Goal: Communication & Community: Answer question/provide support

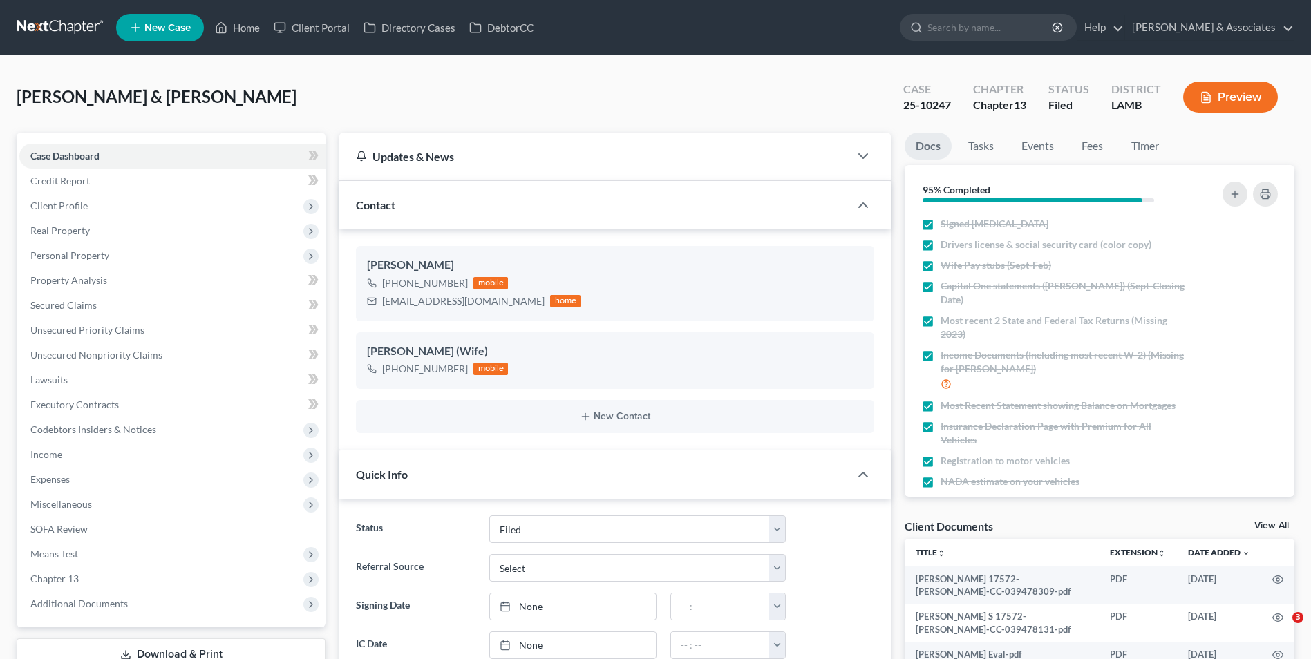
select select "8"
drag, startPoint x: 237, startPoint y: 28, endPoint x: 350, endPoint y: 44, distance: 114.5
click at [237, 28] on link "Home" at bounding box center [237, 27] width 59 height 25
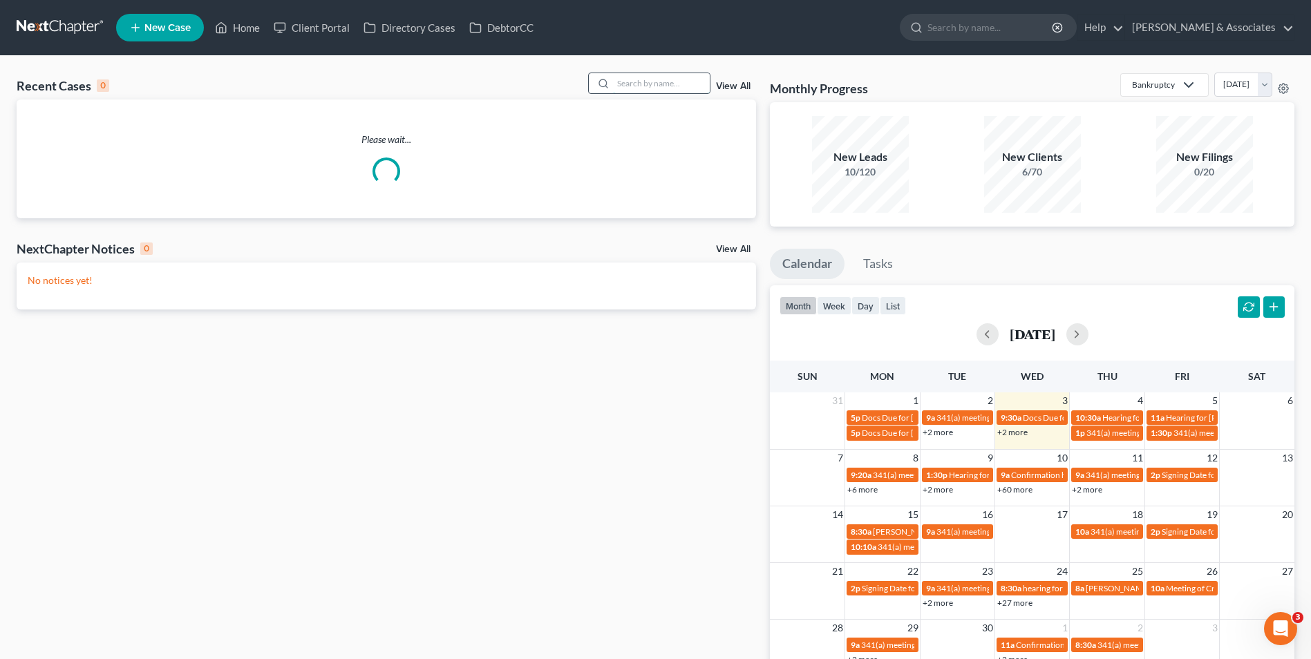
click at [657, 91] on input "search" at bounding box center [661, 83] width 97 height 20
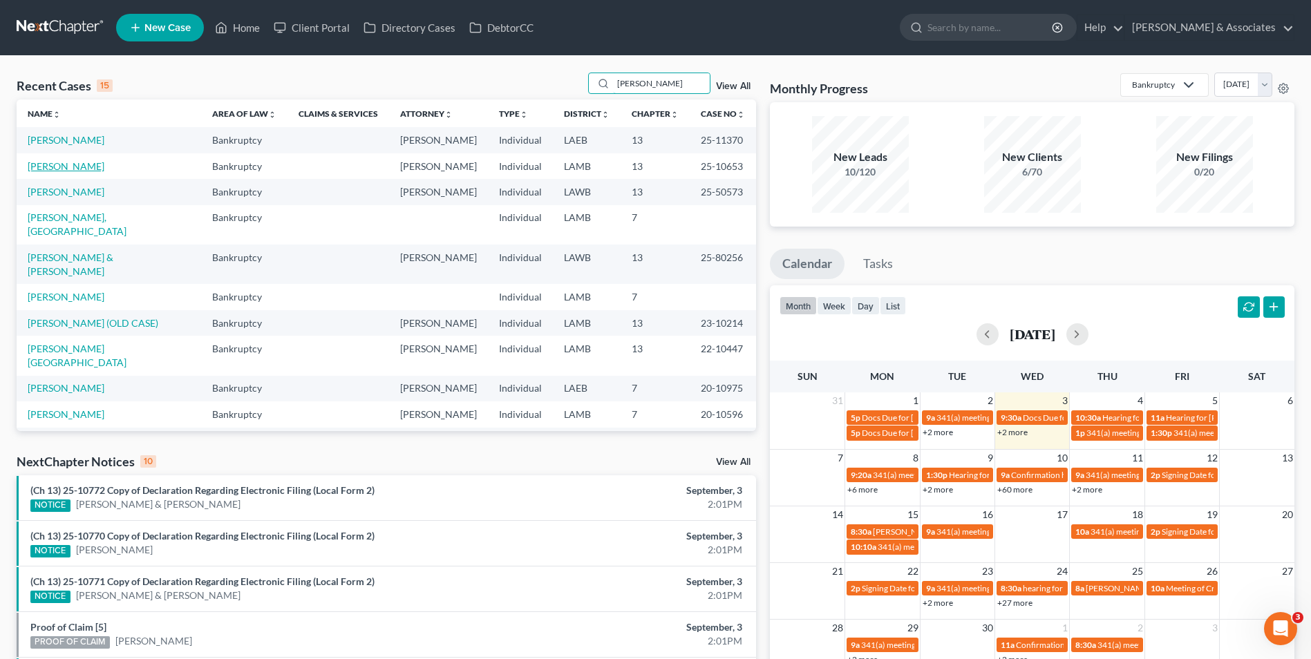
type input "[PERSON_NAME]"
click at [83, 165] on link "[PERSON_NAME]" at bounding box center [66, 166] width 77 height 12
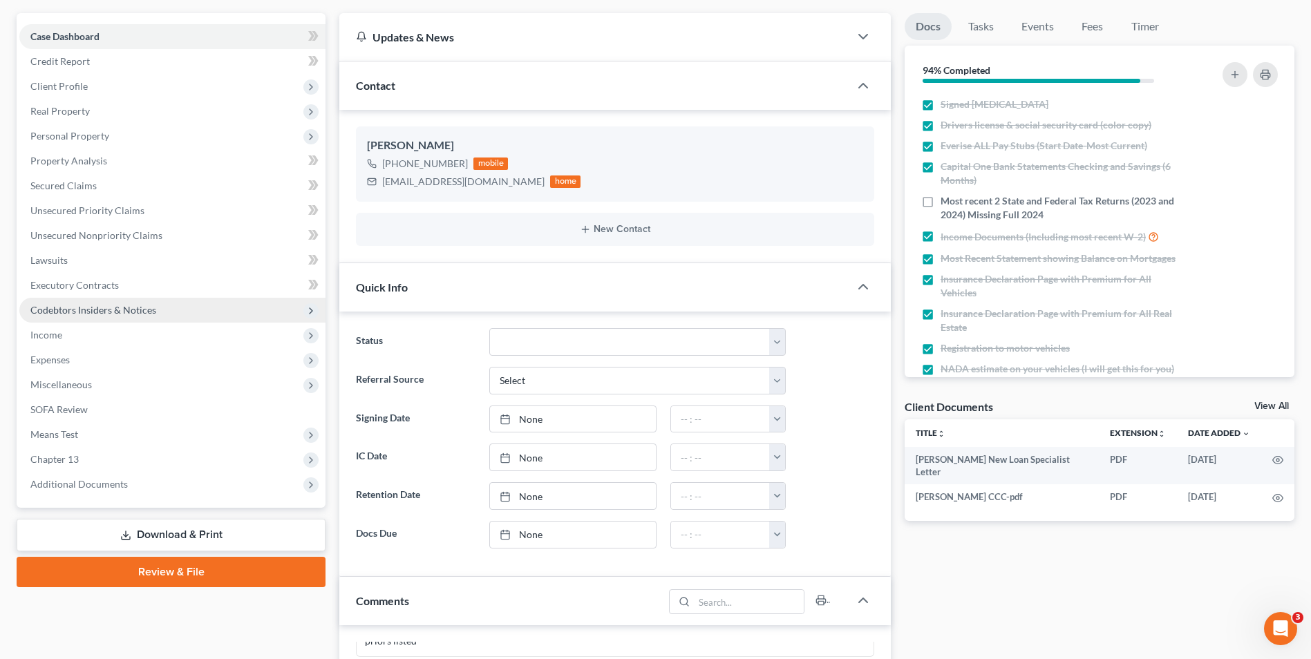
scroll to position [138, 0]
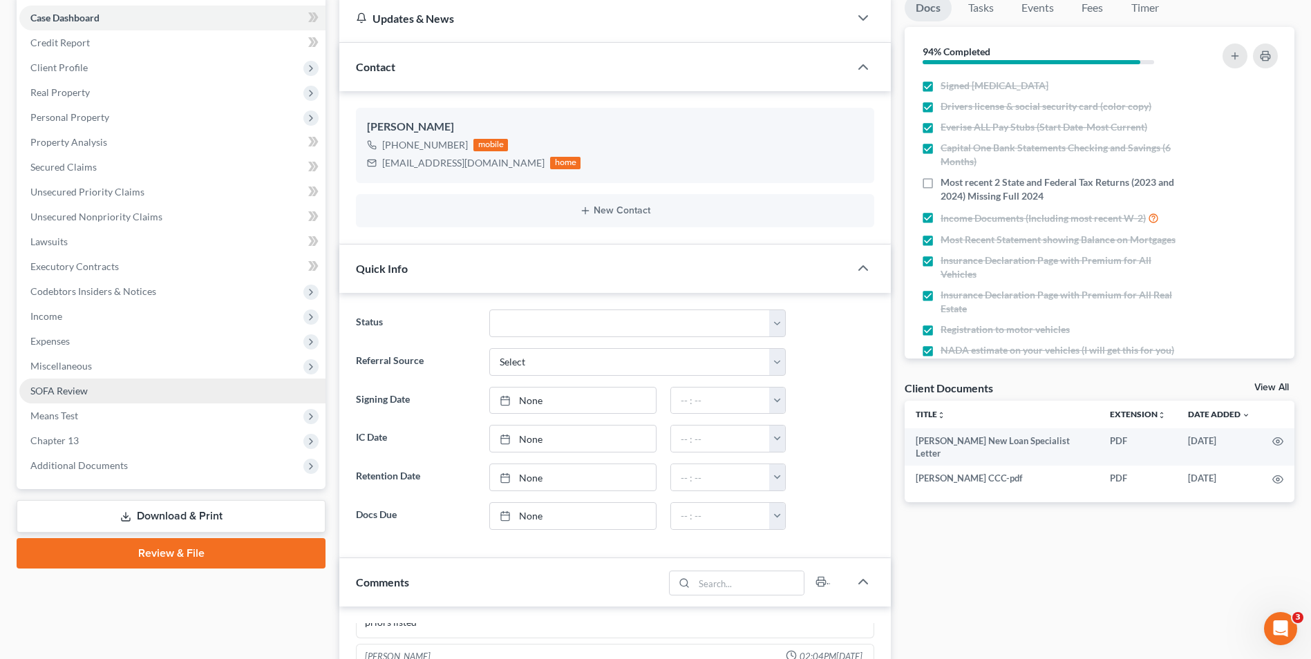
click at [240, 381] on link "SOFA Review" at bounding box center [172, 391] width 306 height 25
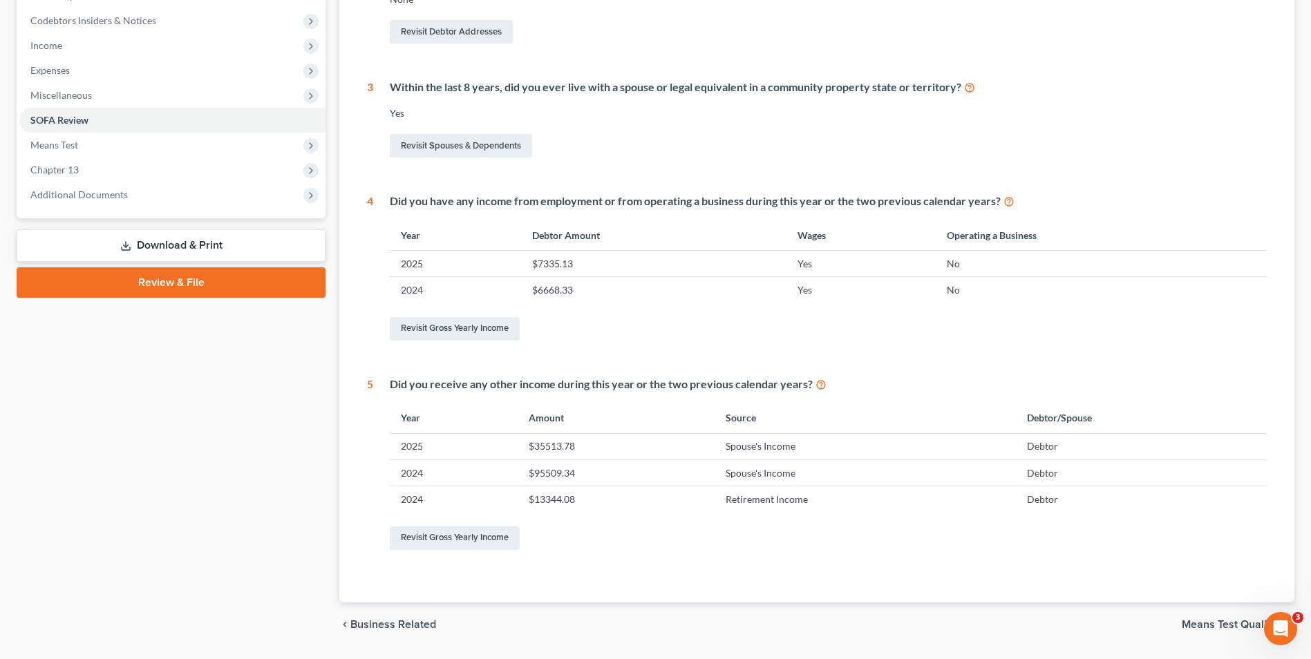
scroll to position [415, 0]
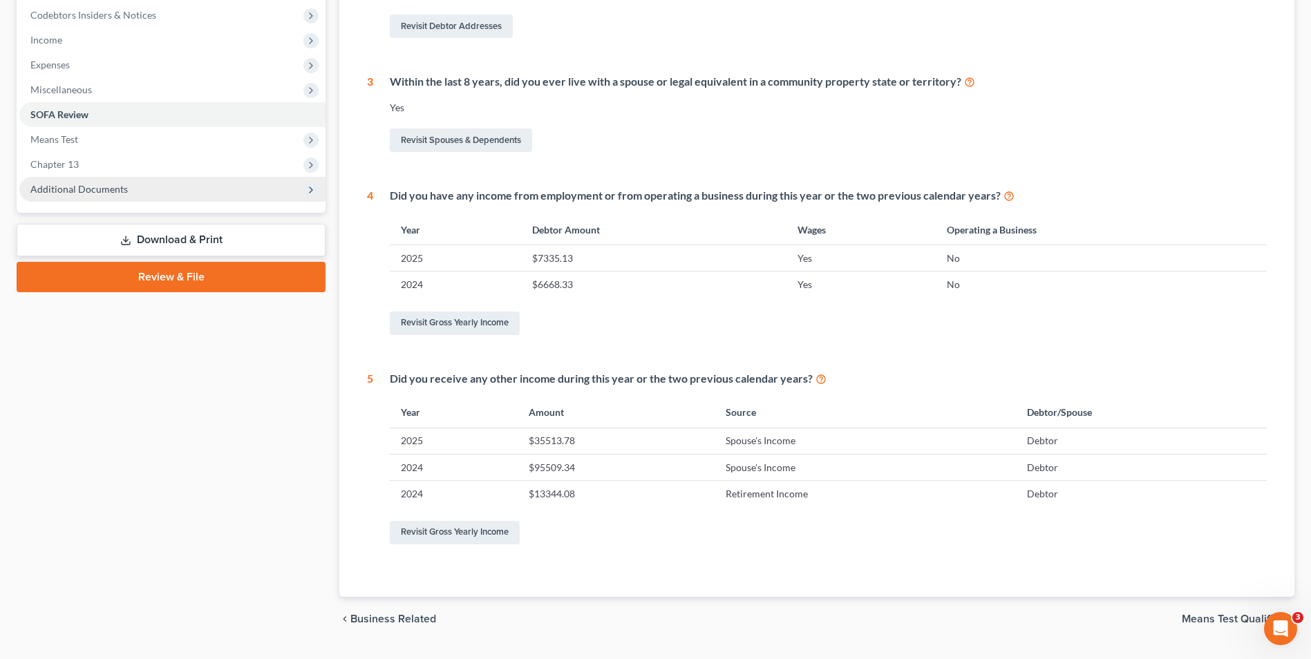
click at [245, 191] on span "Additional Documents" at bounding box center [172, 189] width 306 height 25
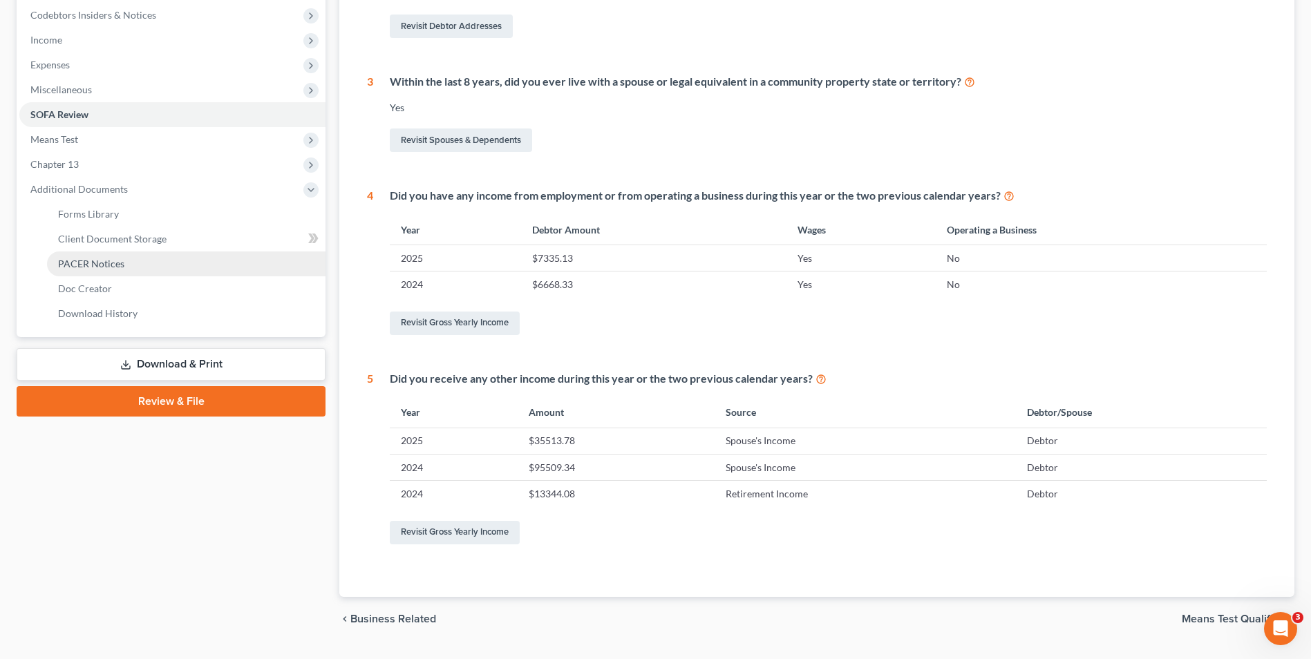
click at [238, 268] on link "PACER Notices" at bounding box center [186, 264] width 279 height 25
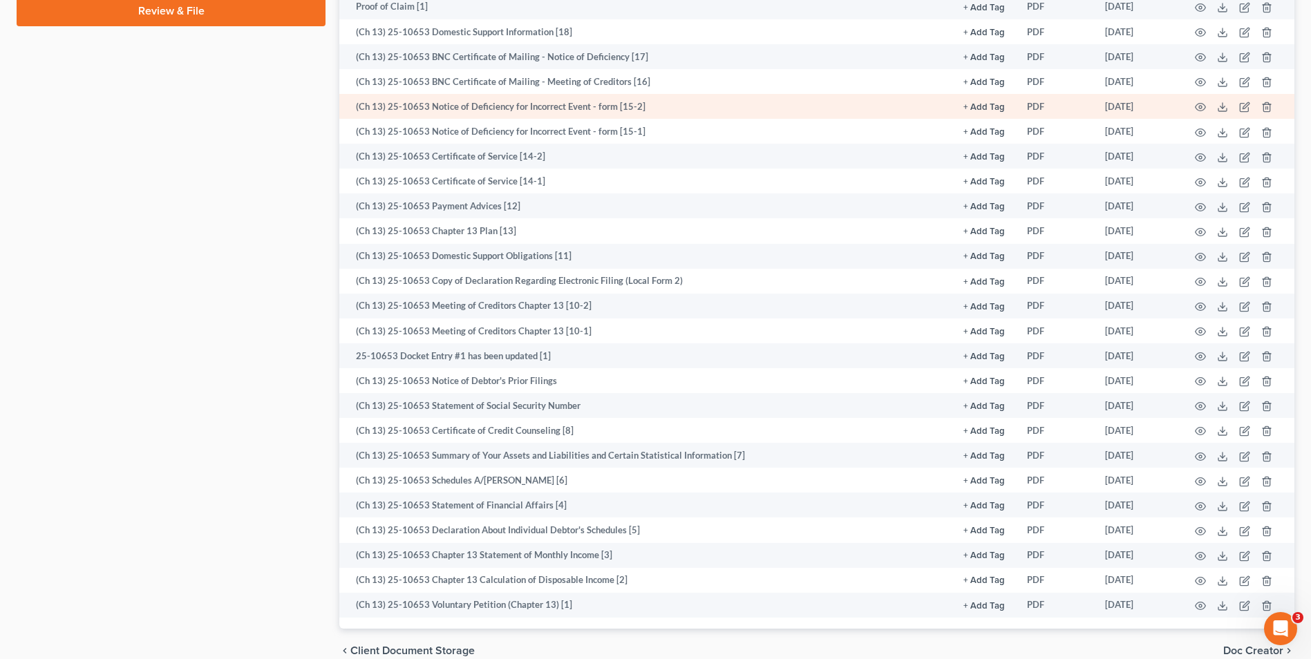
scroll to position [829, 0]
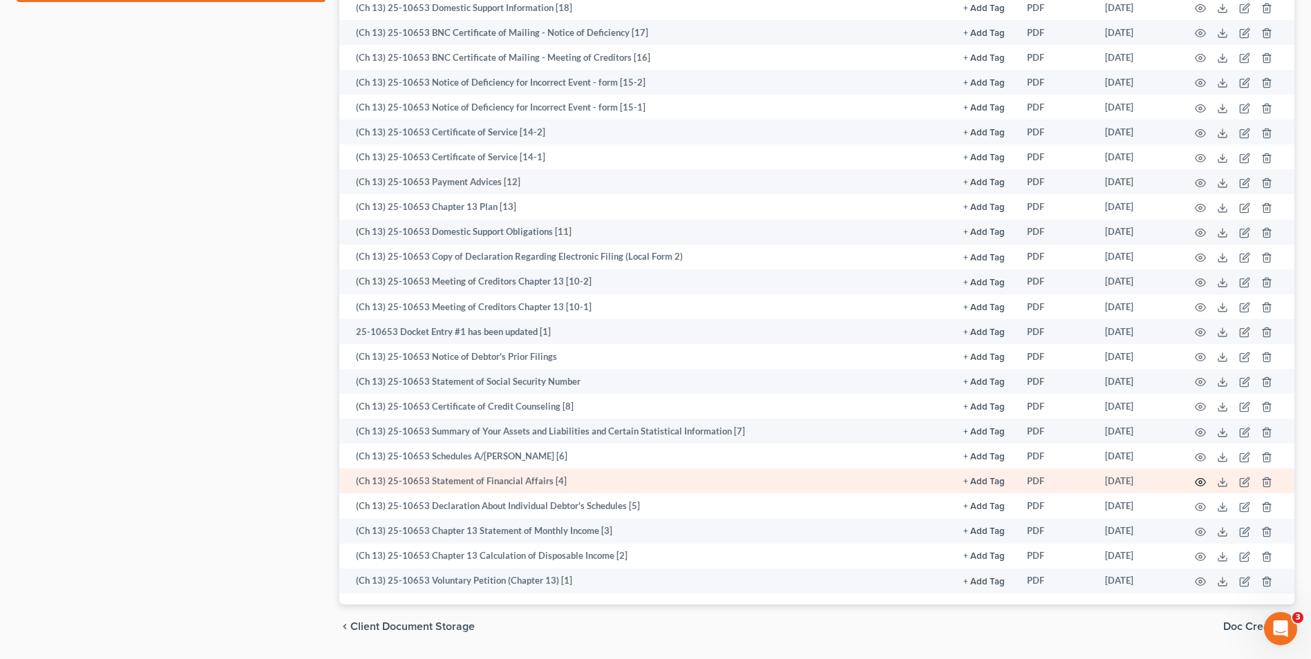
click at [1203, 485] on icon "button" at bounding box center [1200, 482] width 11 height 11
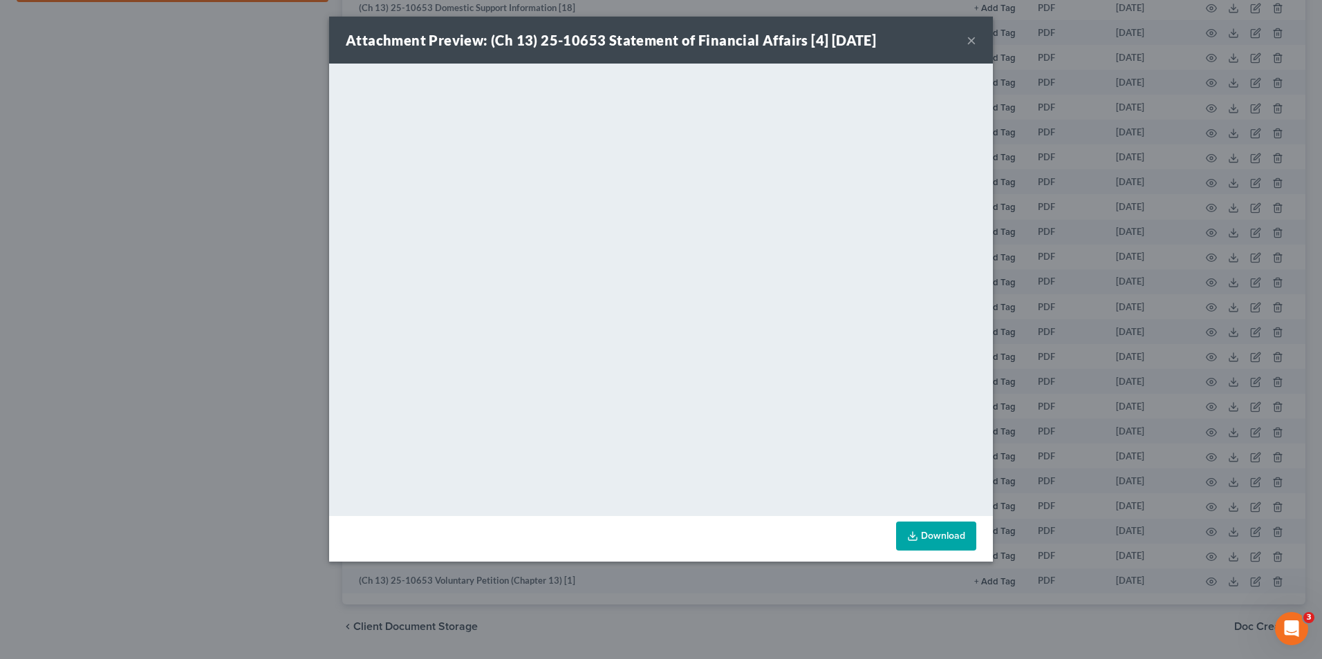
click at [968, 46] on button "×" at bounding box center [971, 40] width 10 height 17
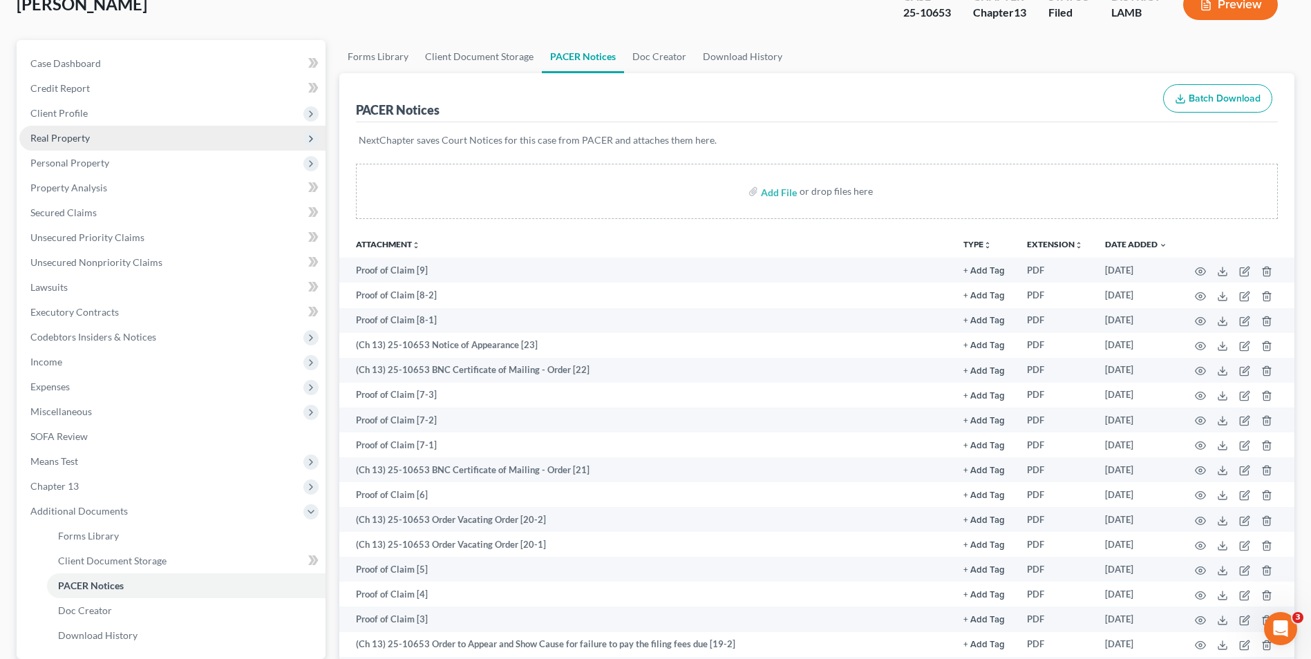
scroll to position [0, 0]
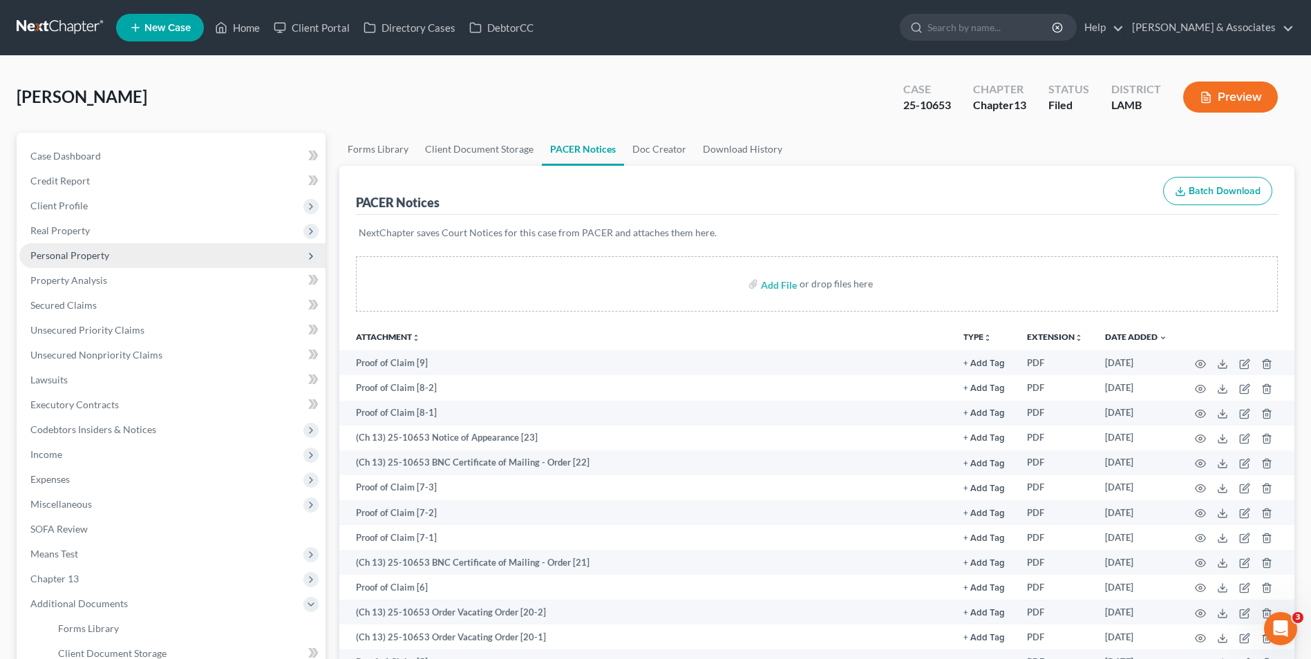
click at [124, 259] on span "Personal Property" at bounding box center [172, 255] width 306 height 25
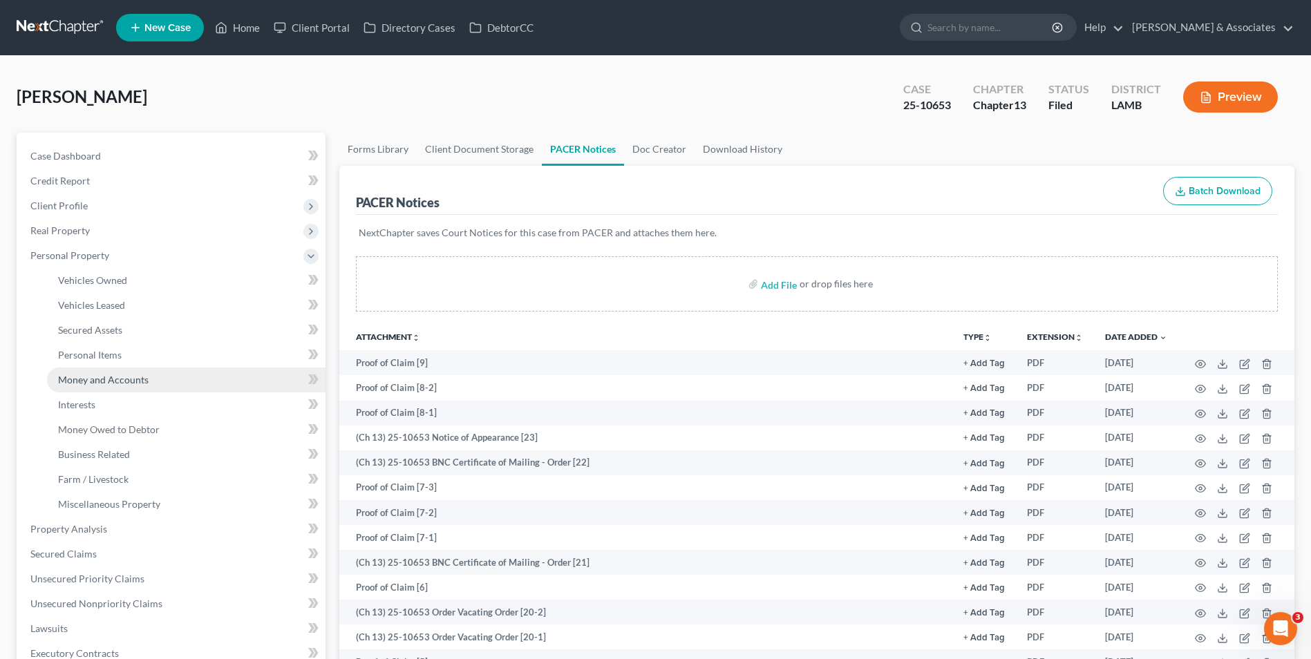
click at [135, 380] on span "Money and Accounts" at bounding box center [103, 380] width 91 height 12
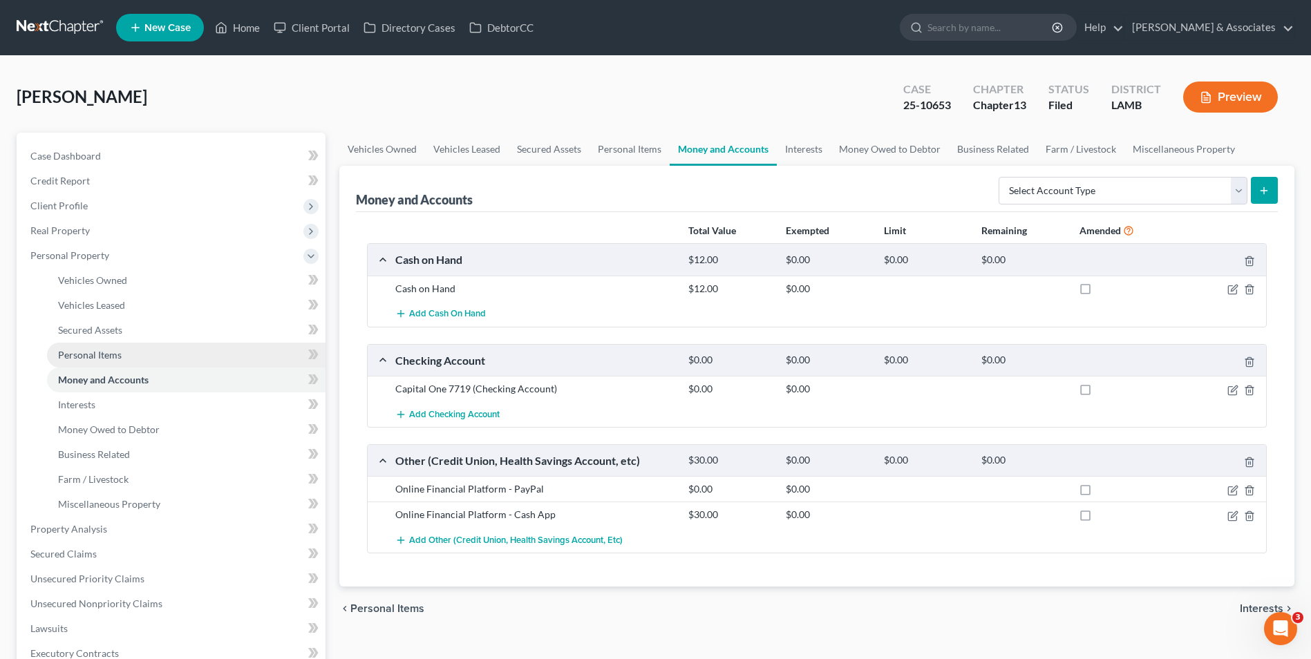
scroll to position [69, 0]
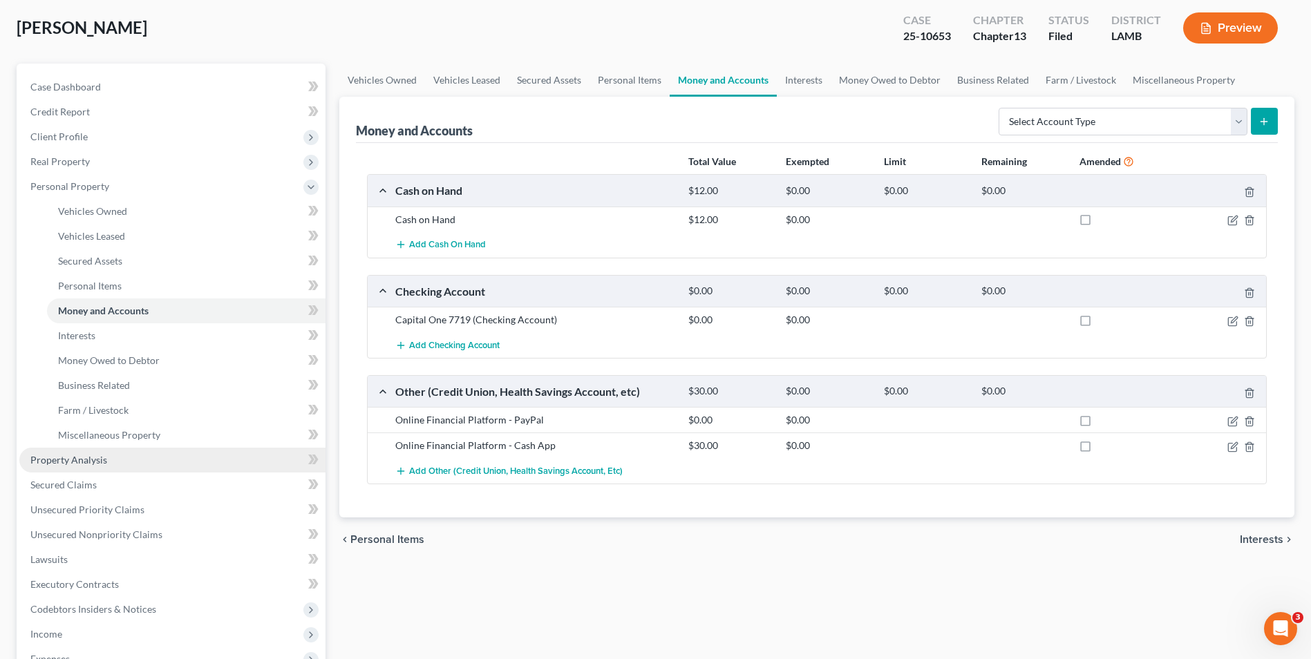
click at [154, 453] on link "Property Analysis" at bounding box center [172, 460] width 306 height 25
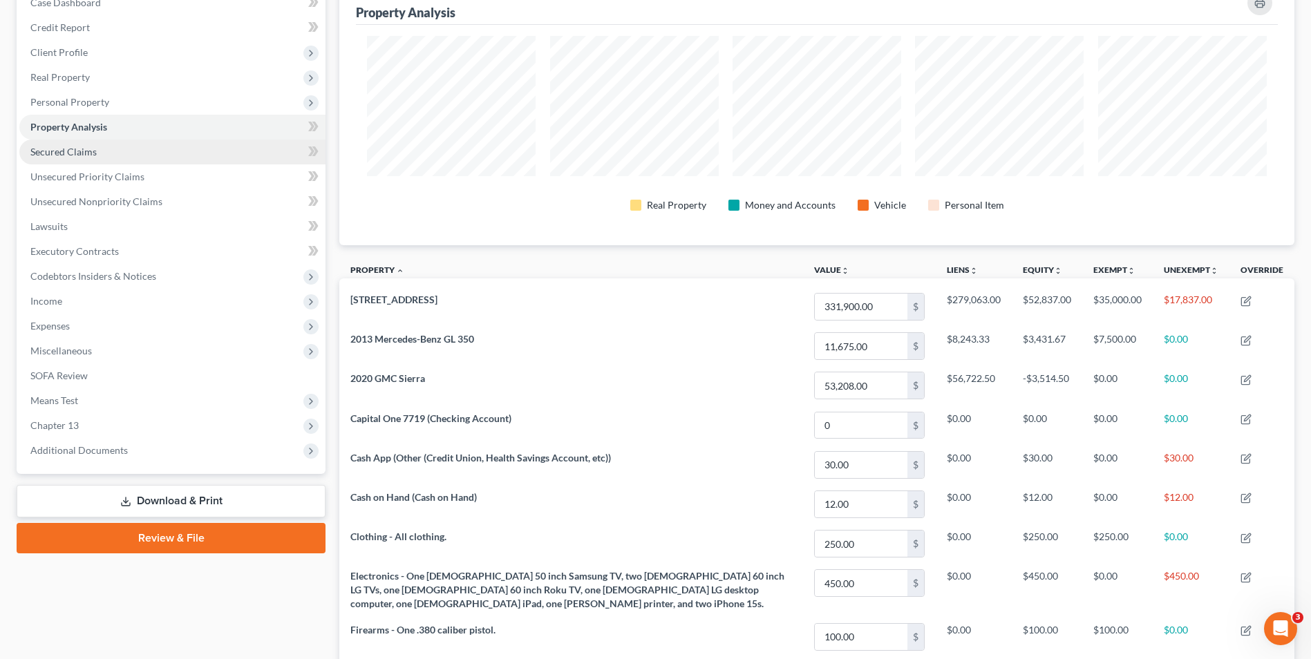
scroll to position [69, 0]
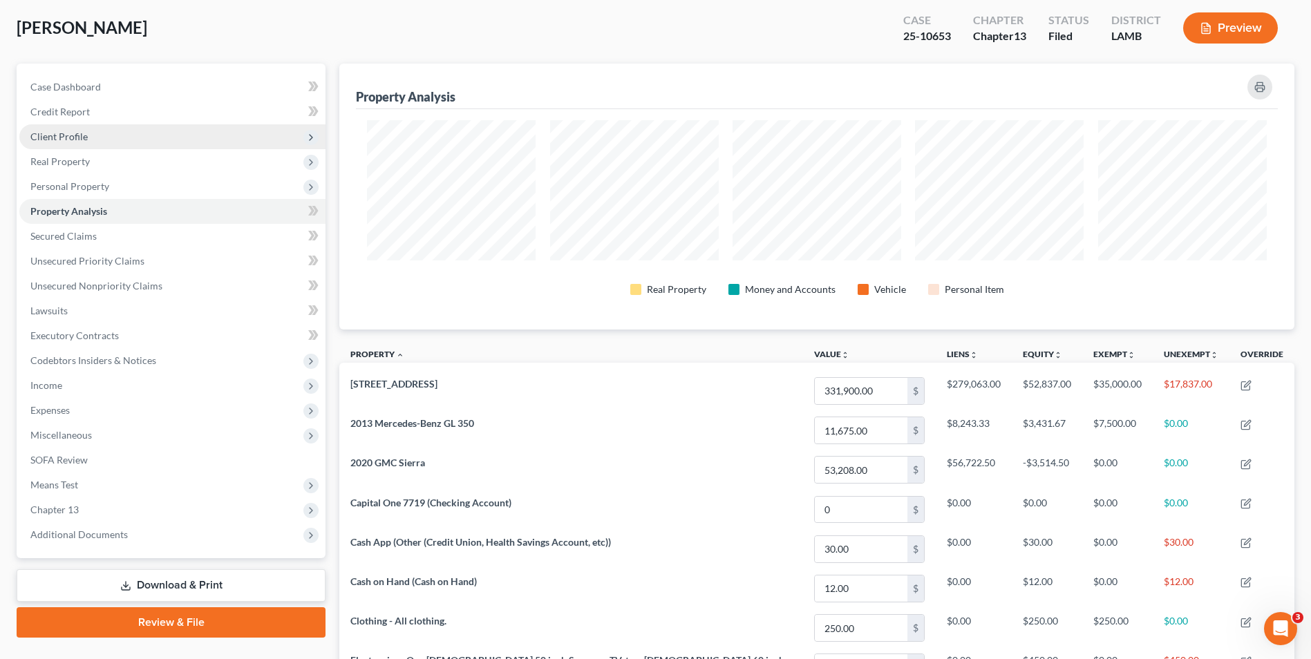
click at [164, 133] on span "Client Profile" at bounding box center [172, 136] width 306 height 25
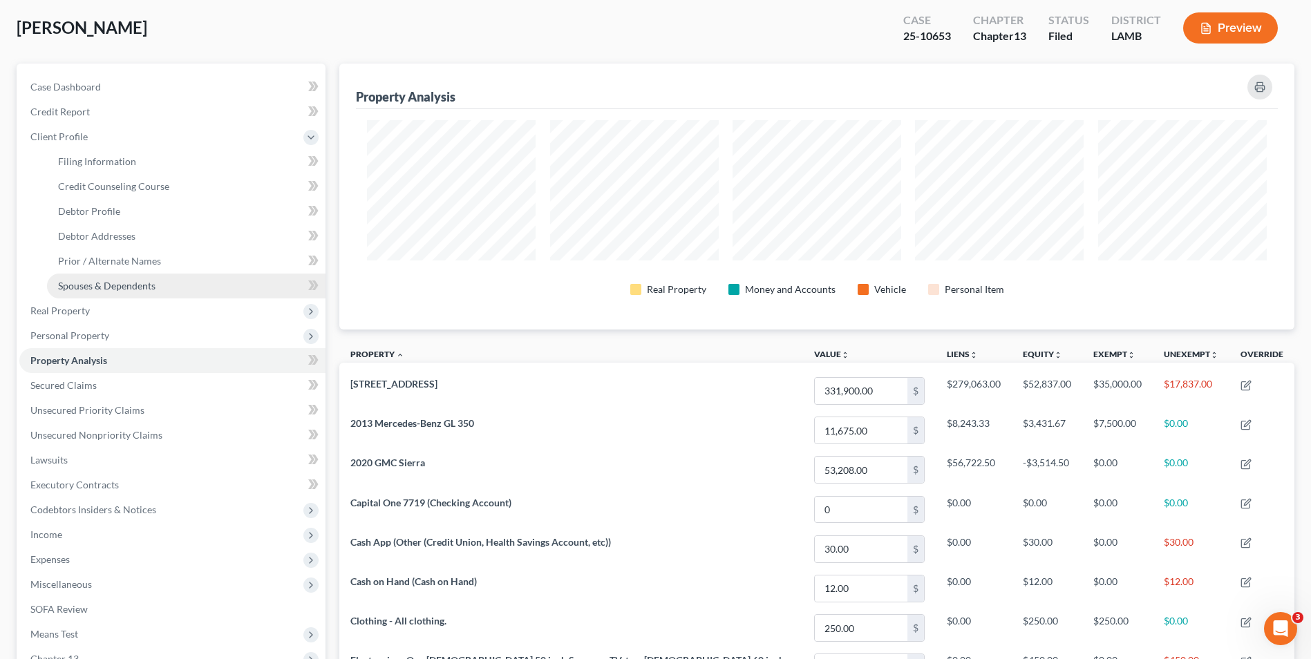
click at [153, 282] on span "Spouses & Dependents" at bounding box center [106, 286] width 97 height 12
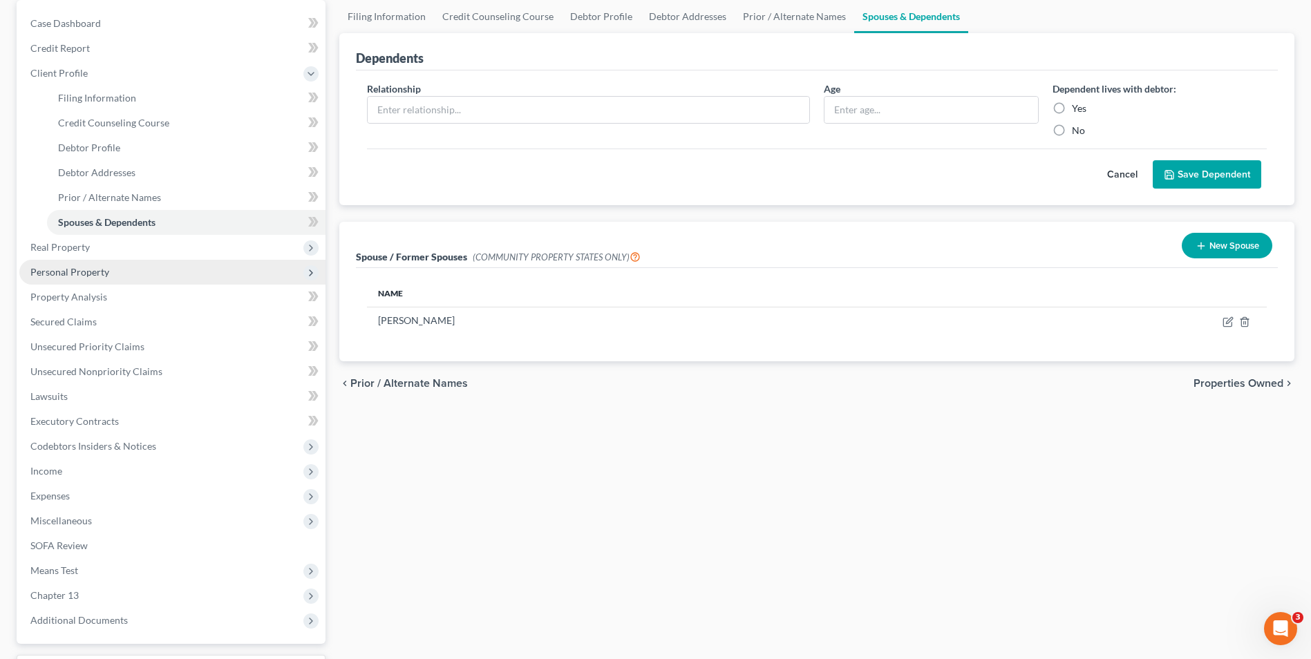
scroll to position [138, 0]
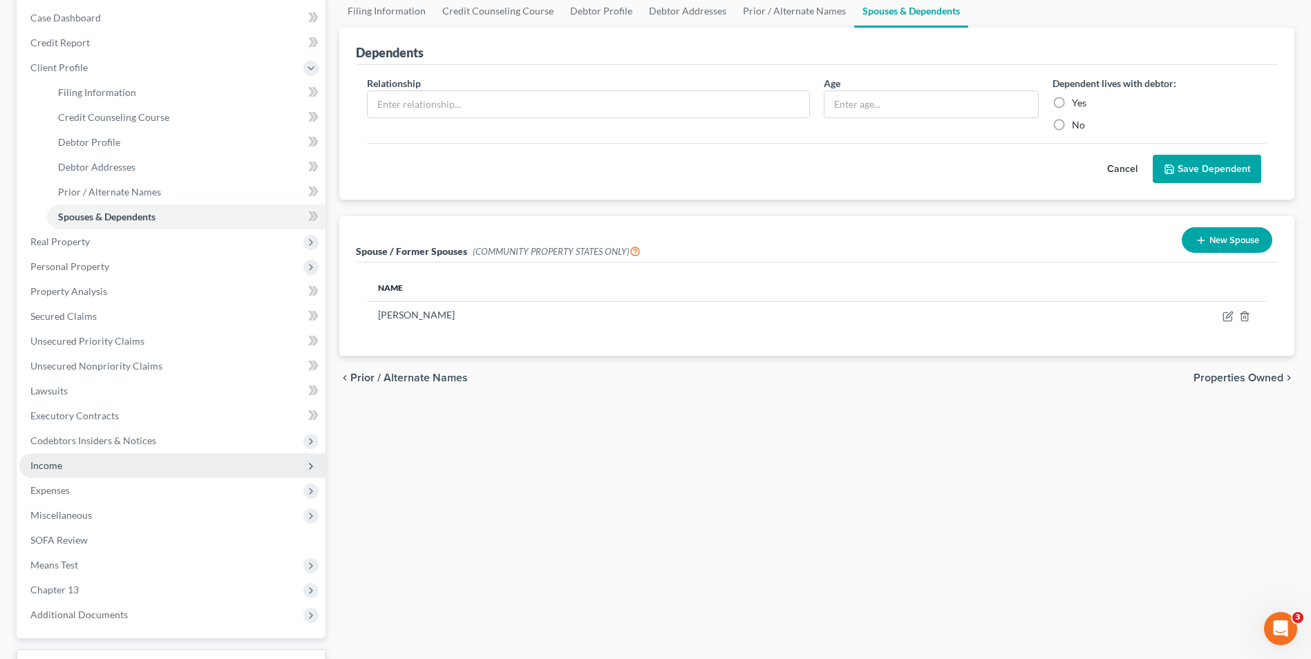
click at [110, 463] on span "Income" at bounding box center [172, 465] width 306 height 25
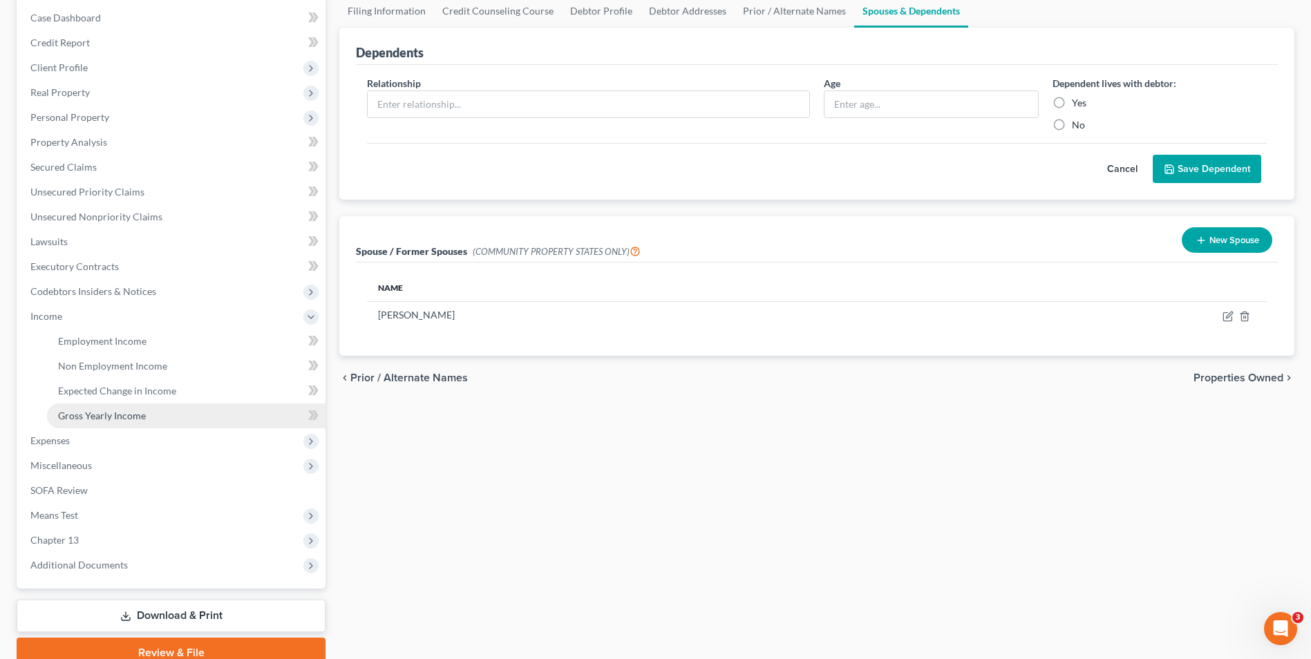
click at [115, 413] on span "Gross Yearly Income" at bounding box center [102, 416] width 88 height 12
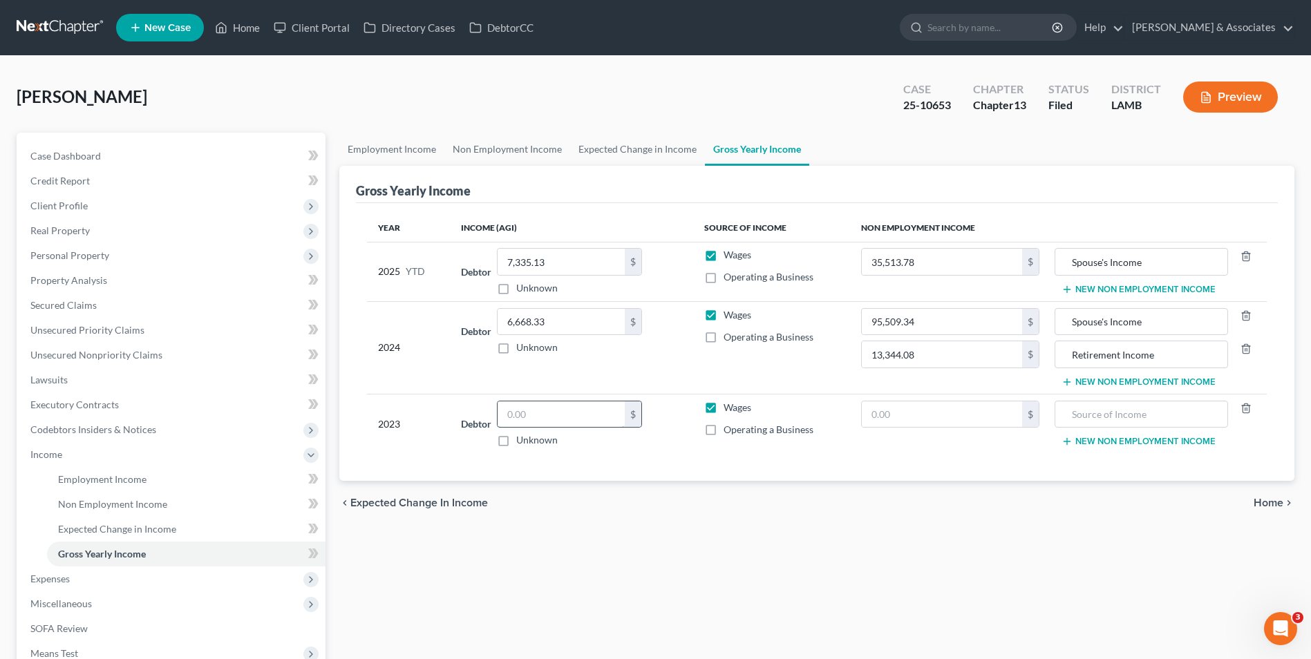
click at [551, 418] on input "text" at bounding box center [561, 415] width 127 height 26
type input "140,054"
click at [1259, 507] on span "Home" at bounding box center [1269, 503] width 30 height 11
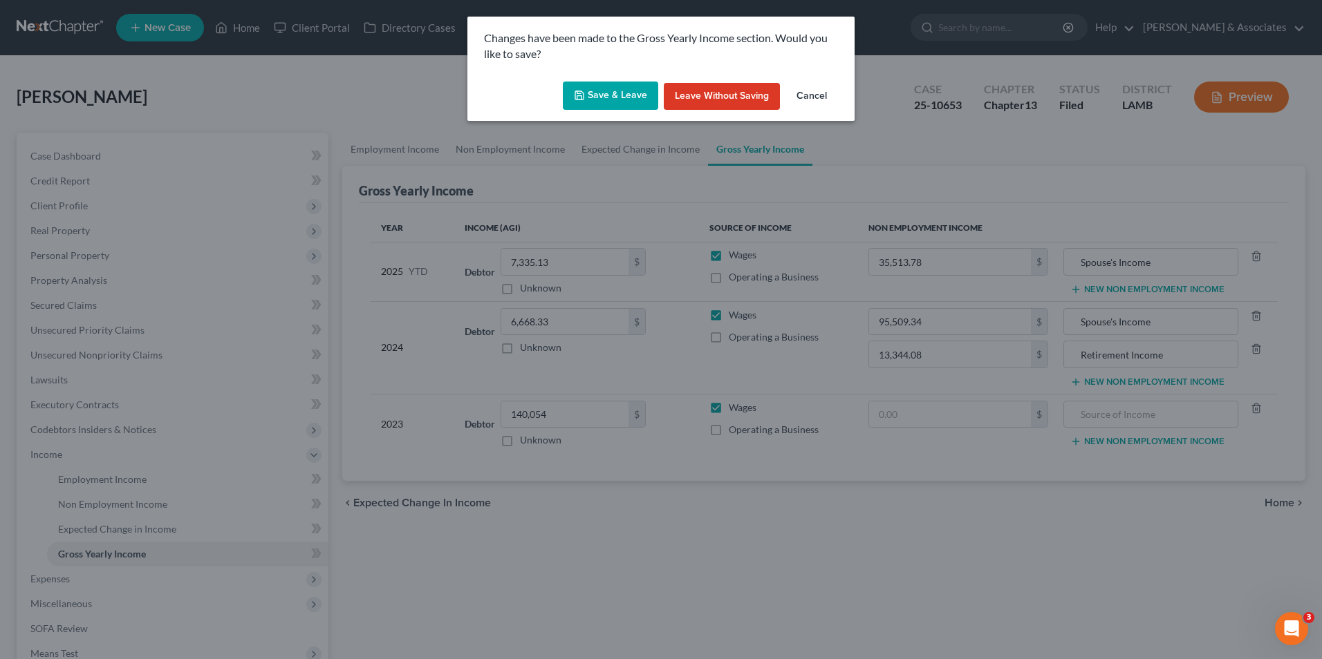
click at [619, 103] on button "Save & Leave" at bounding box center [610, 96] width 95 height 29
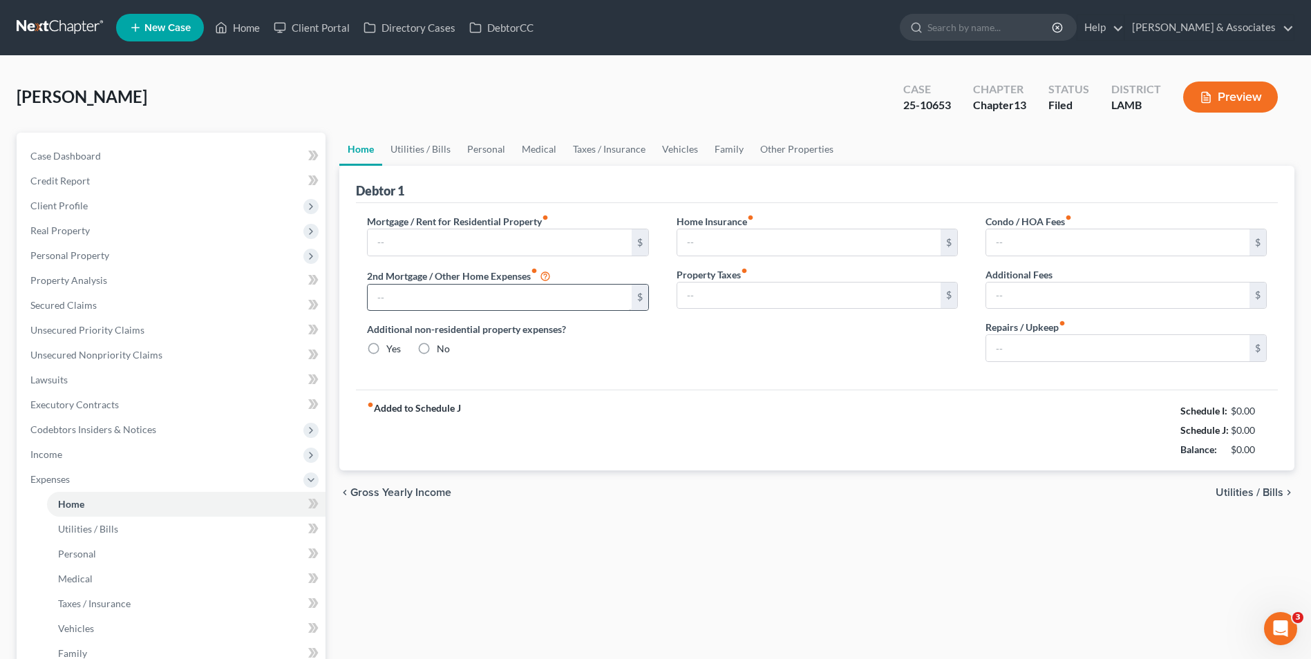
type input "1,502.00"
type input "730.00"
radio input "true"
type input "0.00"
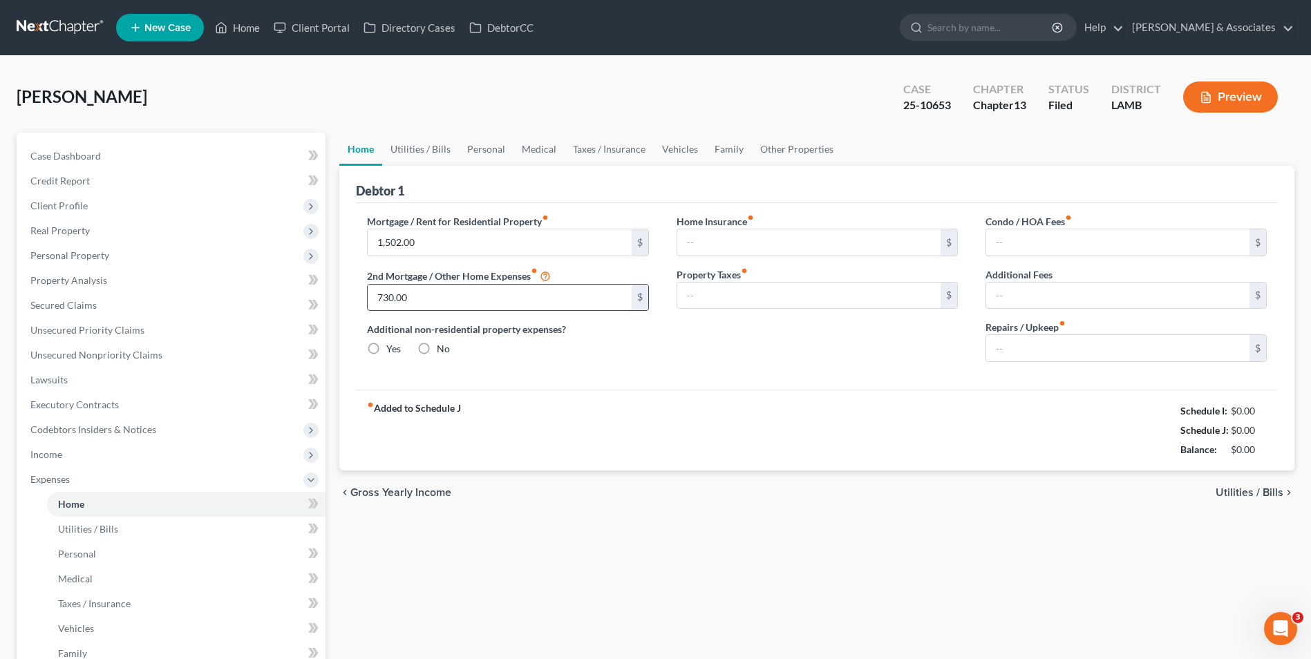
type input "0.00"
type input "100.00"
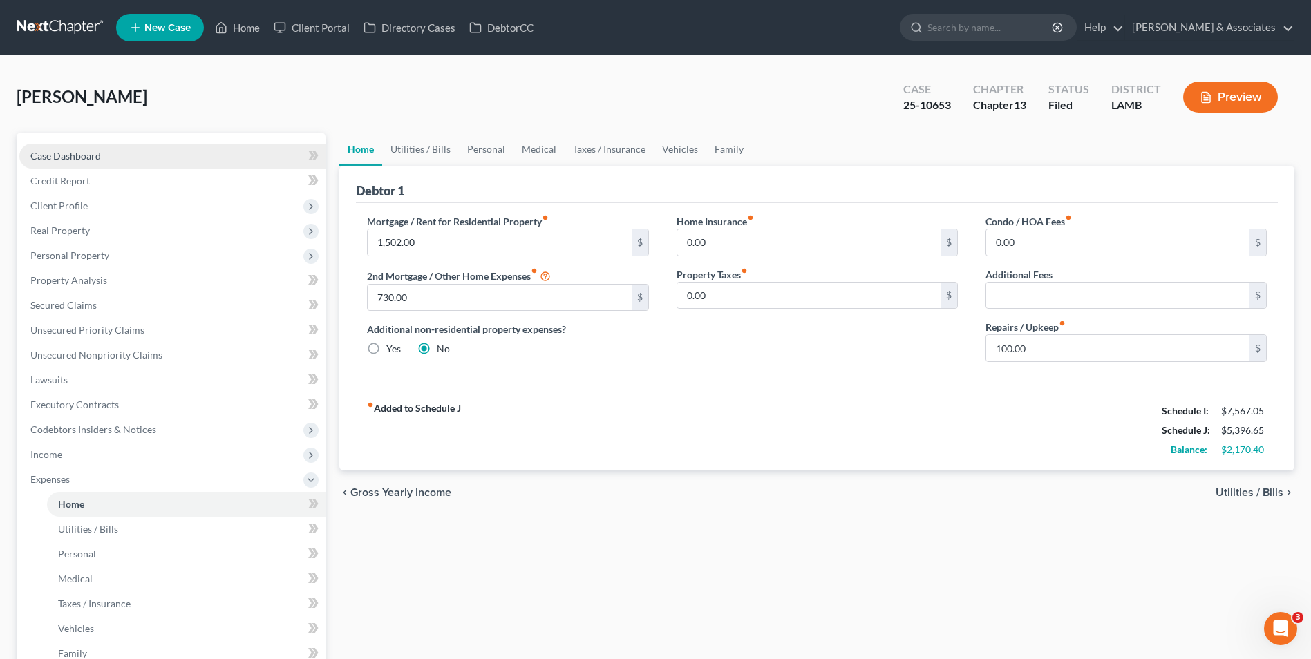
click at [84, 156] on span "Case Dashboard" at bounding box center [65, 156] width 71 height 12
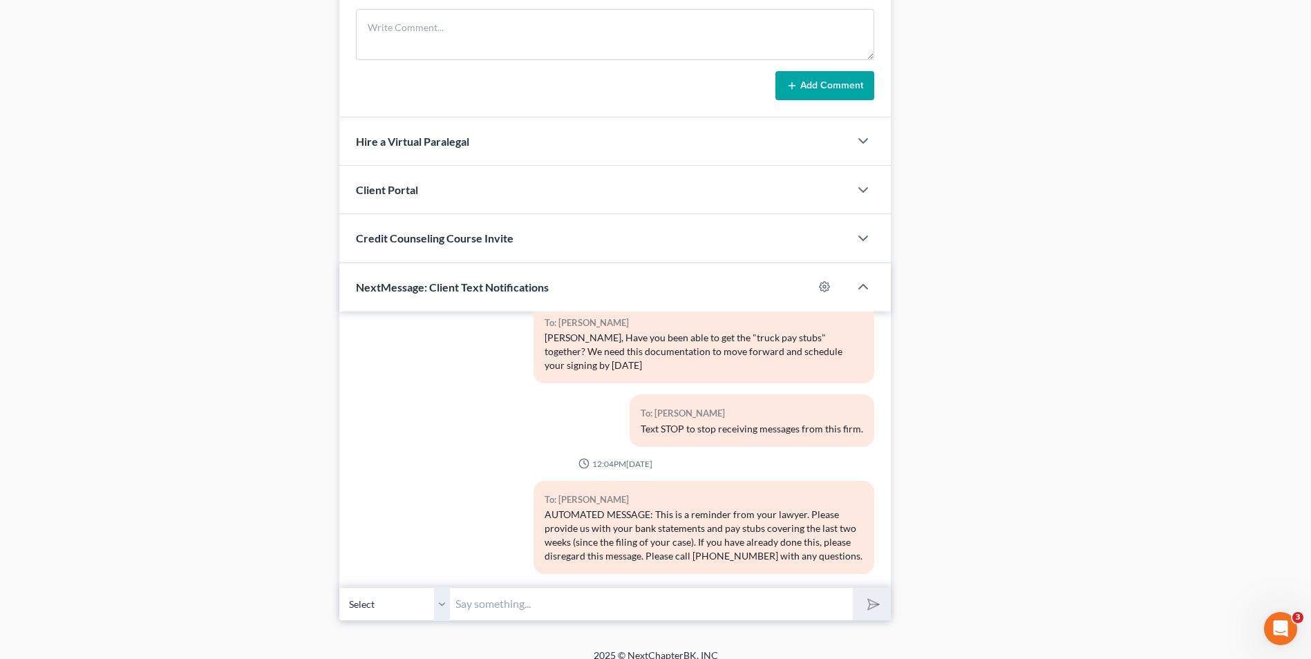
scroll to position [1000, 0]
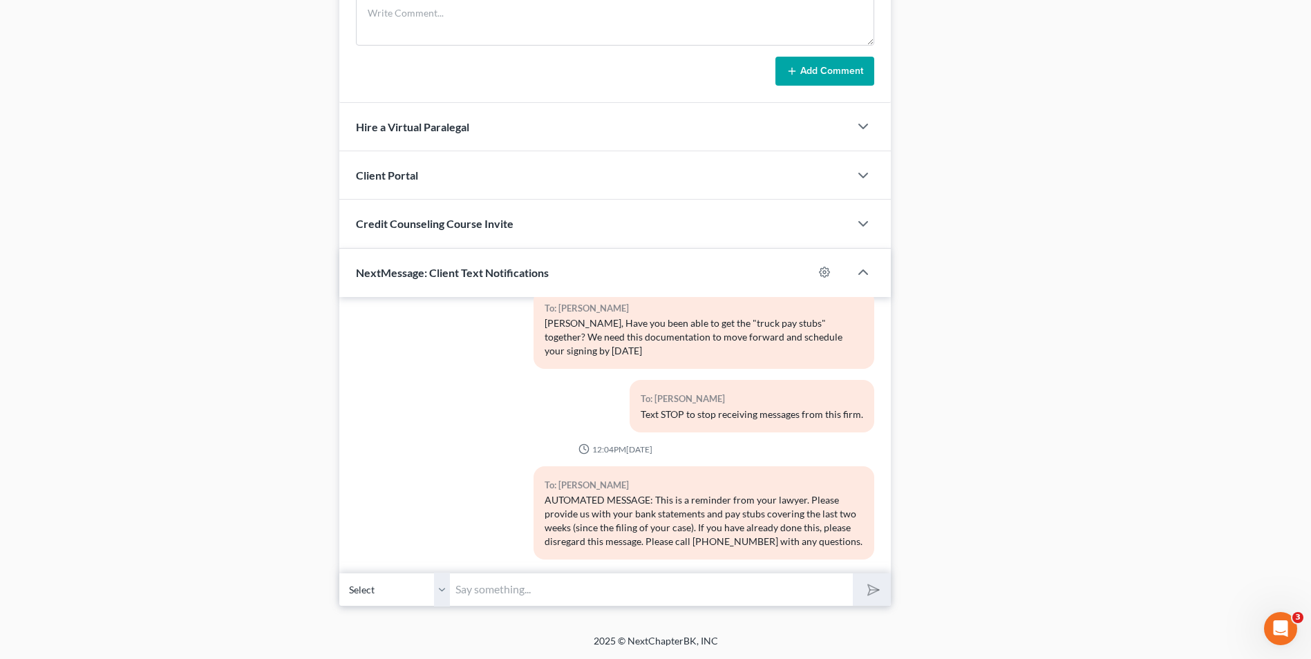
click at [539, 589] on input "text" at bounding box center [651, 590] width 403 height 34
click at [846, 592] on input "[PERSON_NAME], I am in need of your paycheck stub after 6/20 and [PERSON_NAME]'…" at bounding box center [651, 590] width 403 height 34
type input "[PERSON_NAME], I am in need of your paycheck stub after 6/20 and [PERSON_NAME]'…"
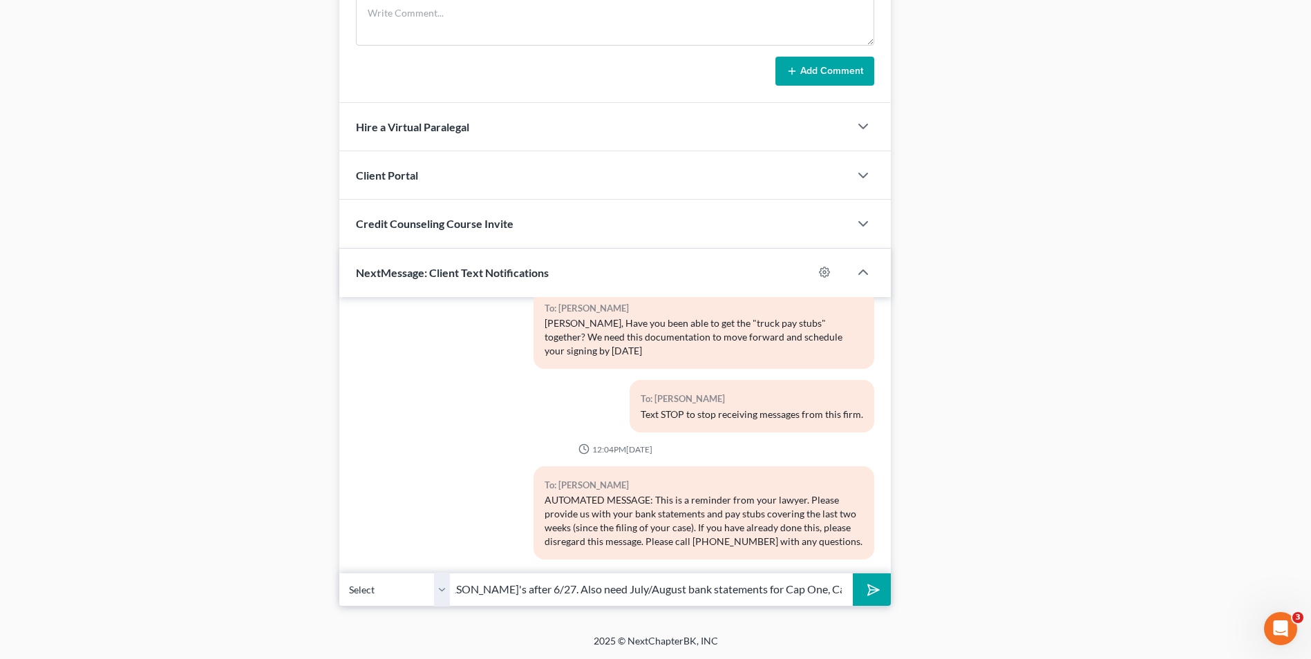
scroll to position [0, 0]
click at [865, 592] on icon "submit" at bounding box center [870, 589] width 19 height 19
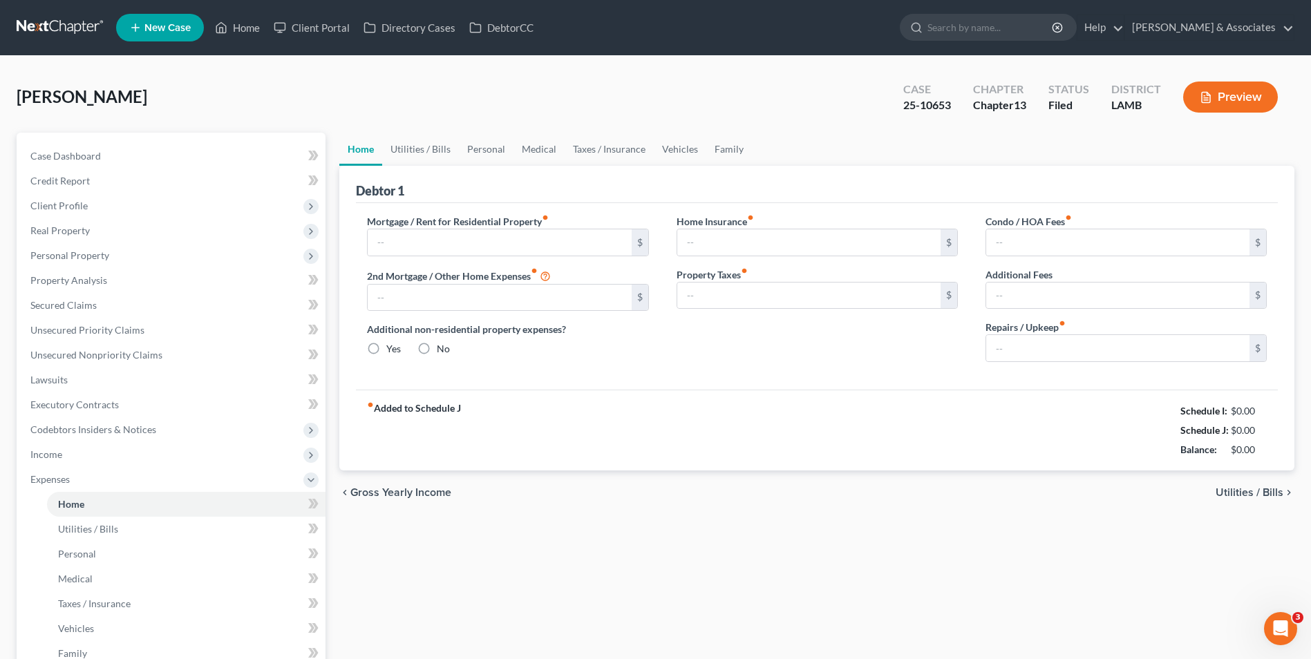
type input "1,502.00"
type input "730.00"
radio input "true"
type input "0.00"
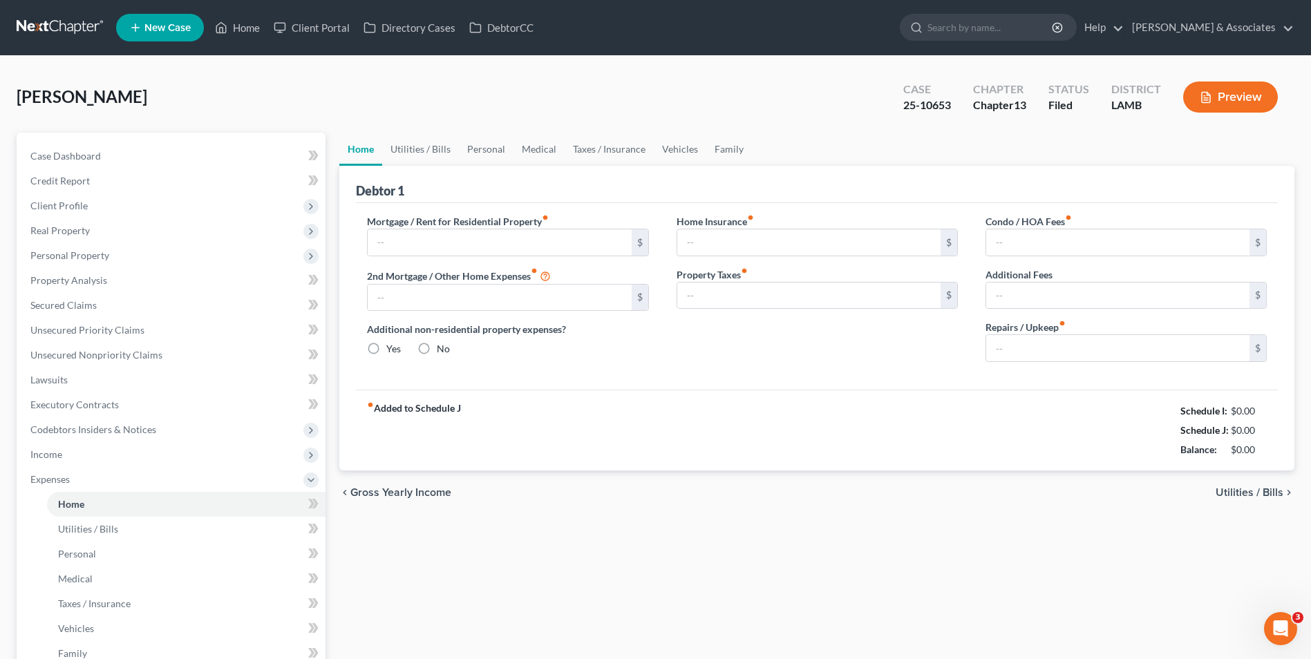
type input "0.00"
type input "100.00"
click at [236, 28] on link "Home" at bounding box center [237, 27] width 59 height 25
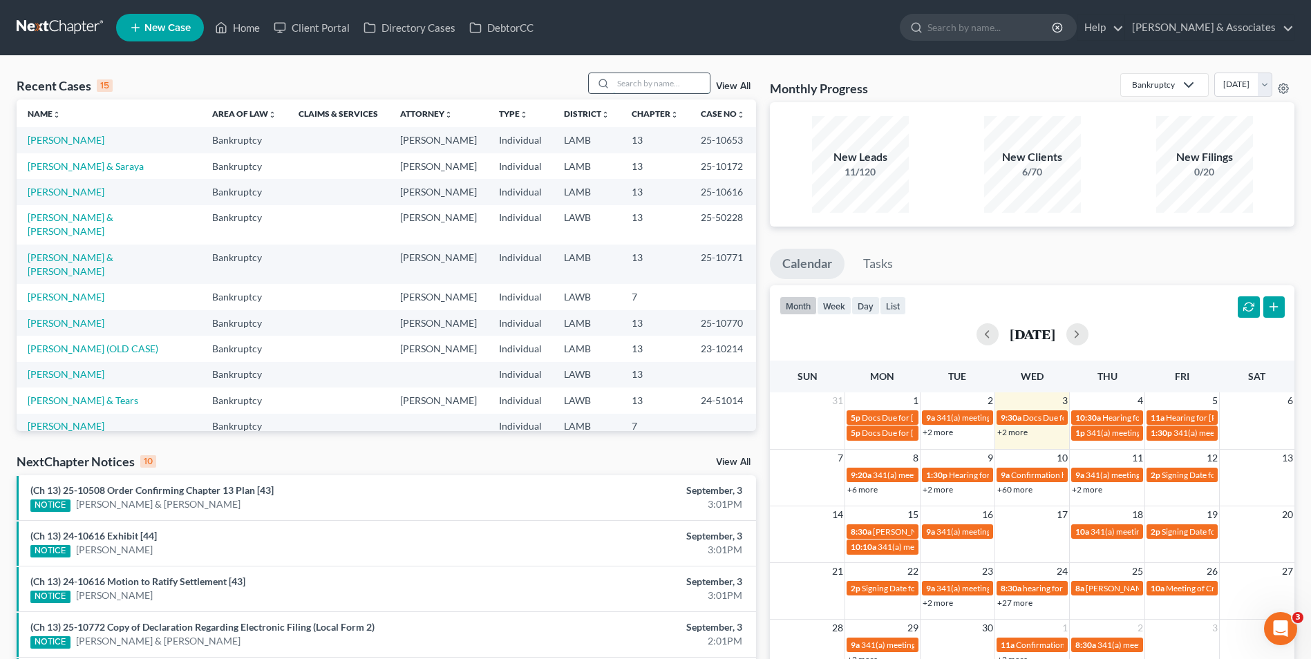
click at [650, 82] on input "search" at bounding box center [661, 83] width 97 height 20
type input "[PERSON_NAME]"
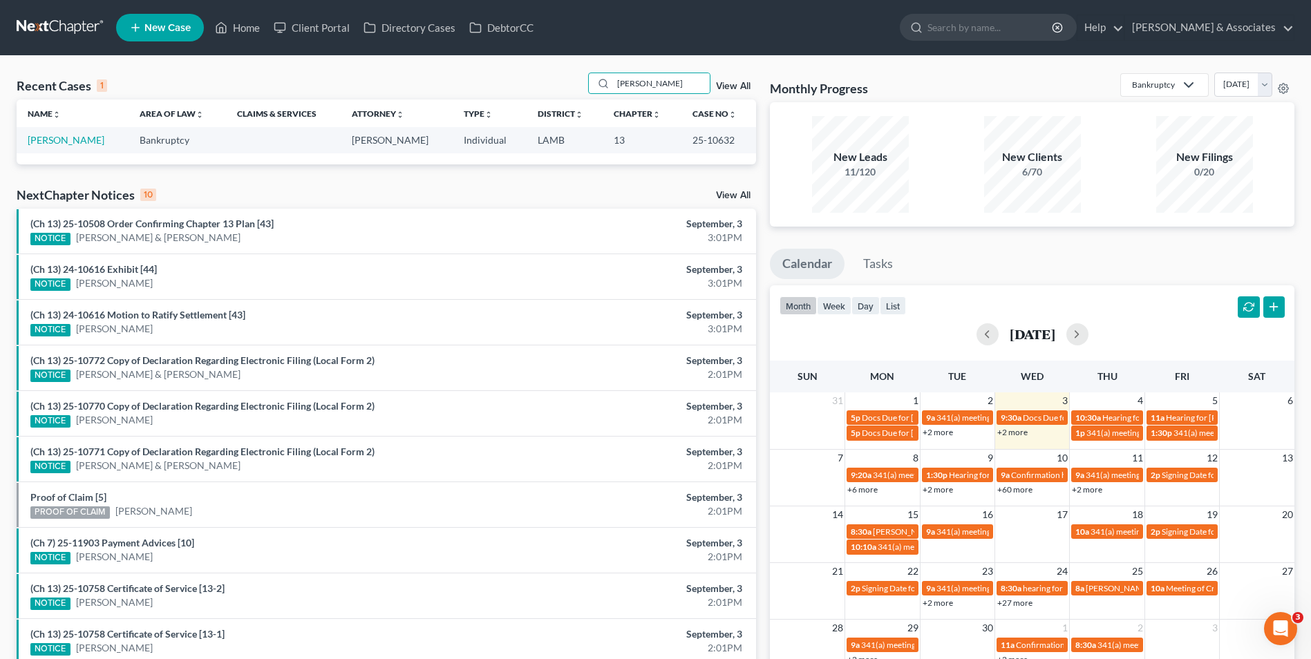
click at [47, 147] on td "[PERSON_NAME]" at bounding box center [73, 140] width 112 height 26
click at [47, 142] on link "[PERSON_NAME]" at bounding box center [66, 140] width 77 height 12
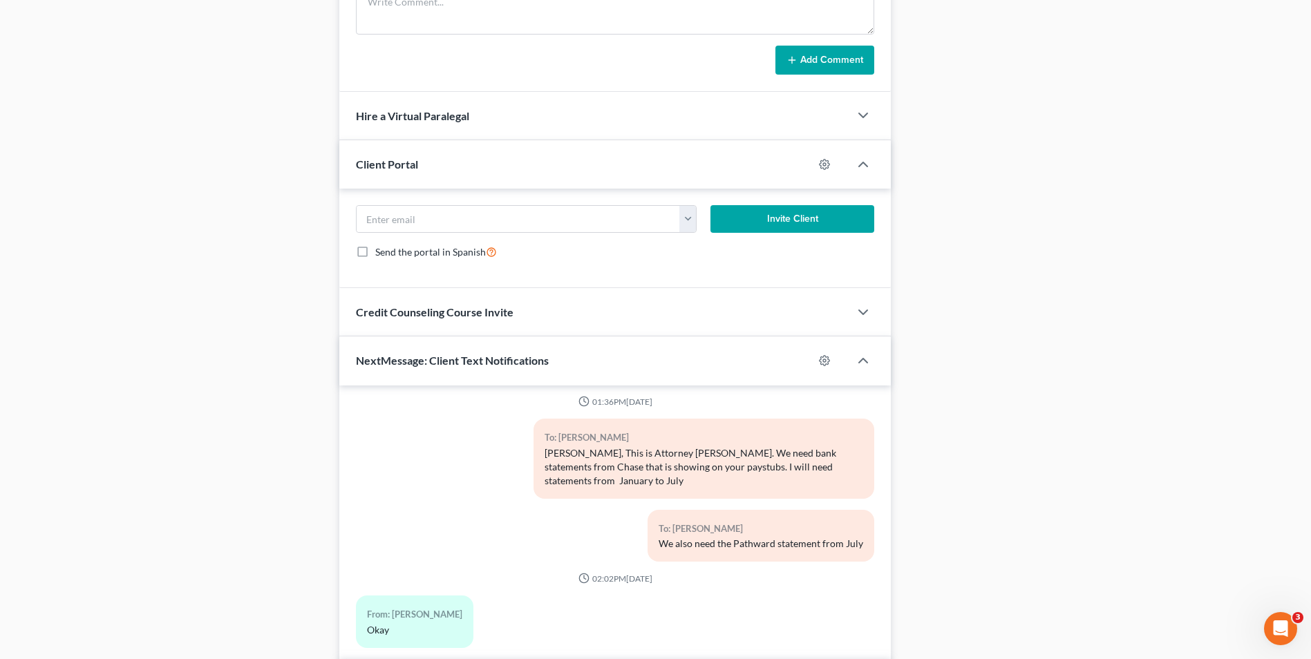
scroll to position [1099, 0]
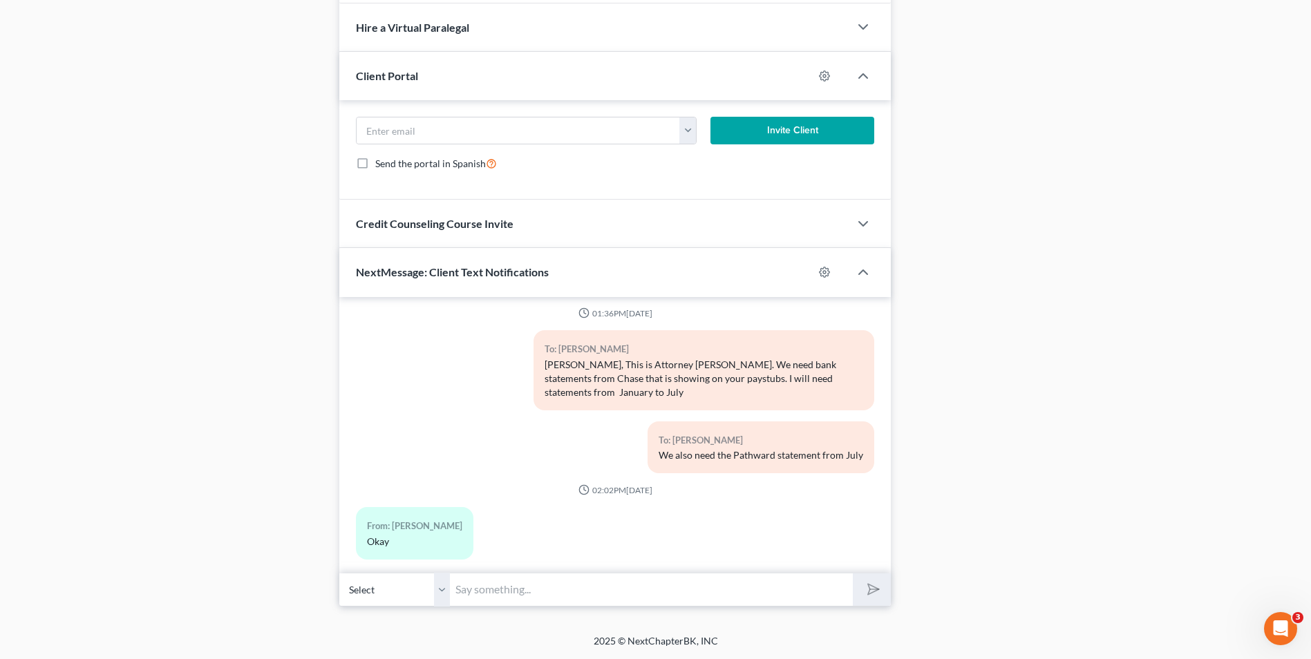
click at [612, 594] on input "text" at bounding box center [651, 590] width 403 height 34
type input "Also a 401k statement - Trustee mentioned an amount of 104.95"
click at [863, 588] on icon "submit" at bounding box center [870, 589] width 19 height 19
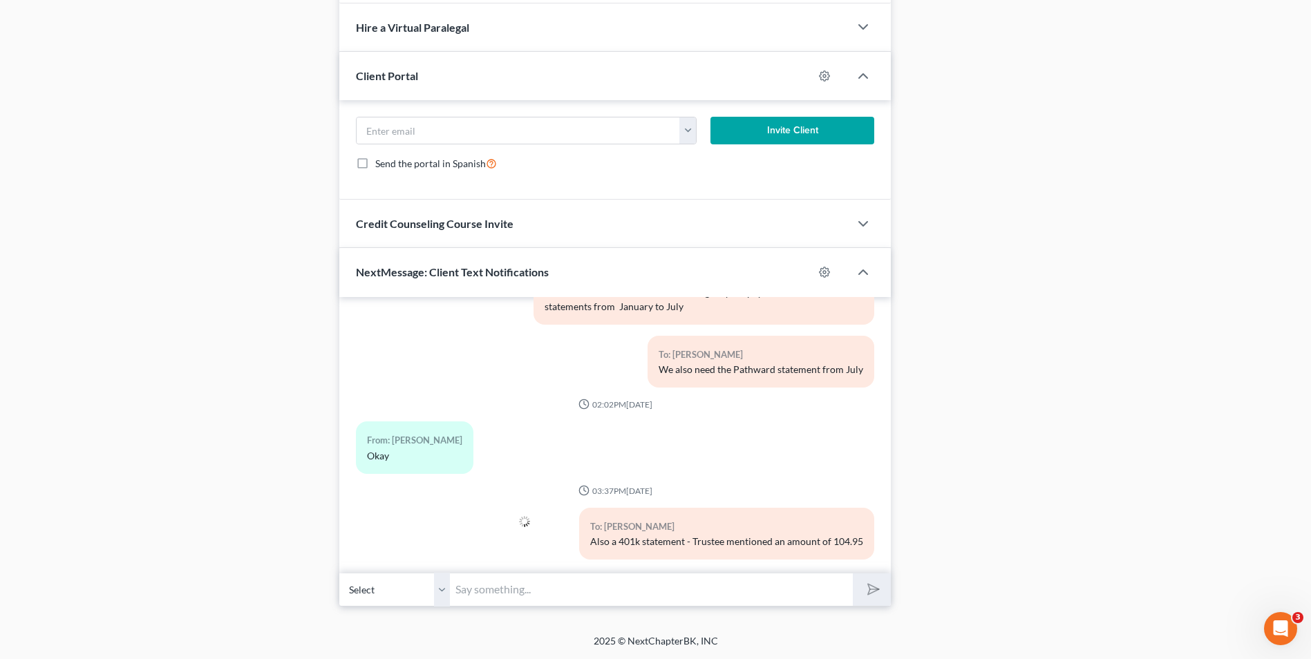
click at [760, 595] on input "text" at bounding box center [651, 590] width 403 height 34
type input "I didn't see that in the 401k documents we have"
click at [873, 592] on icon "submit" at bounding box center [870, 589] width 19 height 19
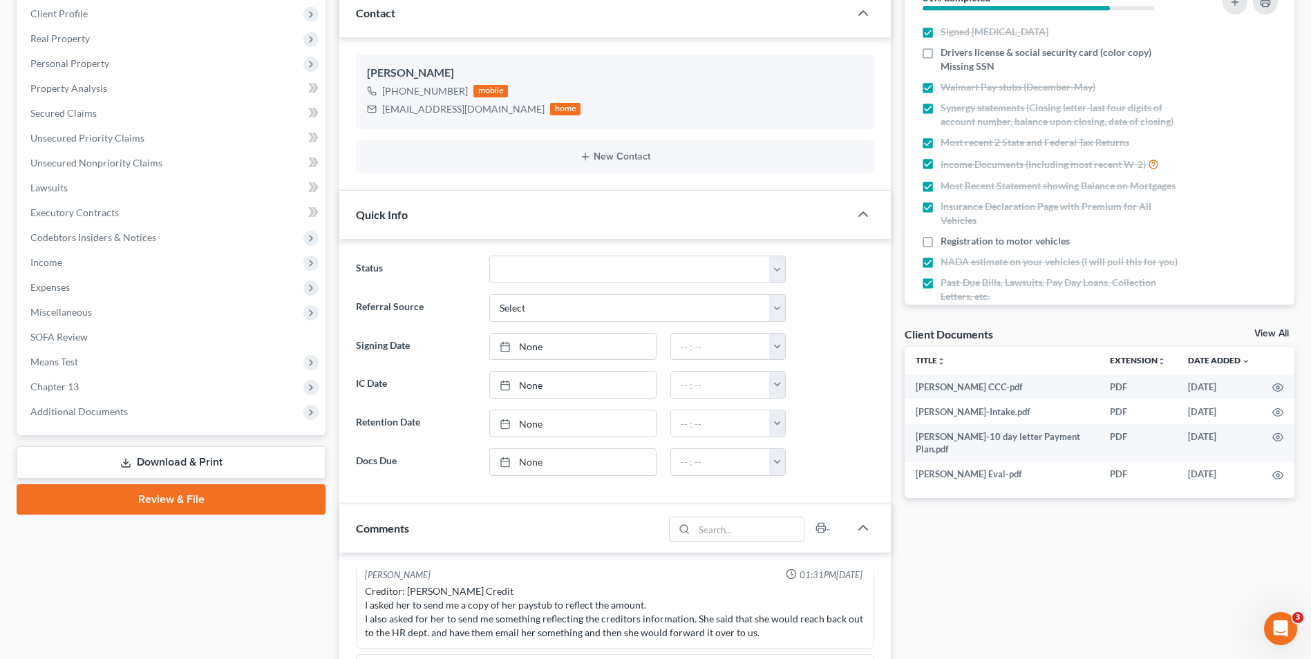
scroll to position [0, 0]
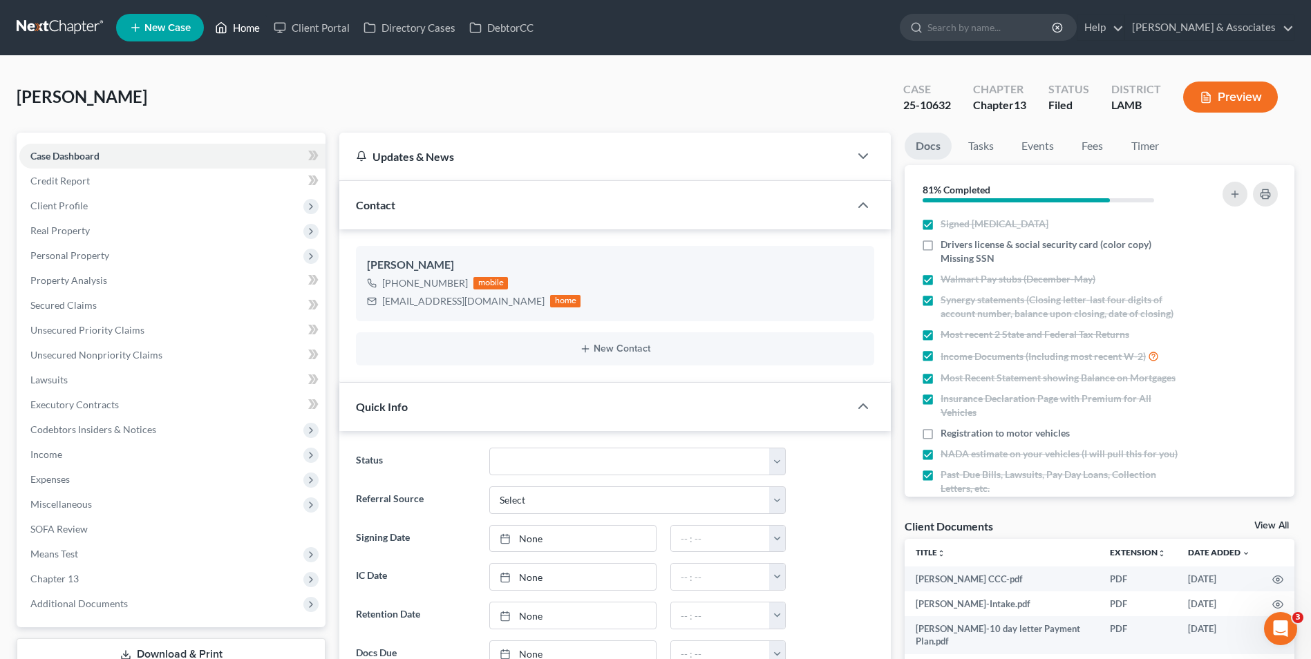
drag, startPoint x: 236, startPoint y: 29, endPoint x: 276, endPoint y: 44, distance: 42.6
click at [236, 29] on link "Home" at bounding box center [237, 27] width 59 height 25
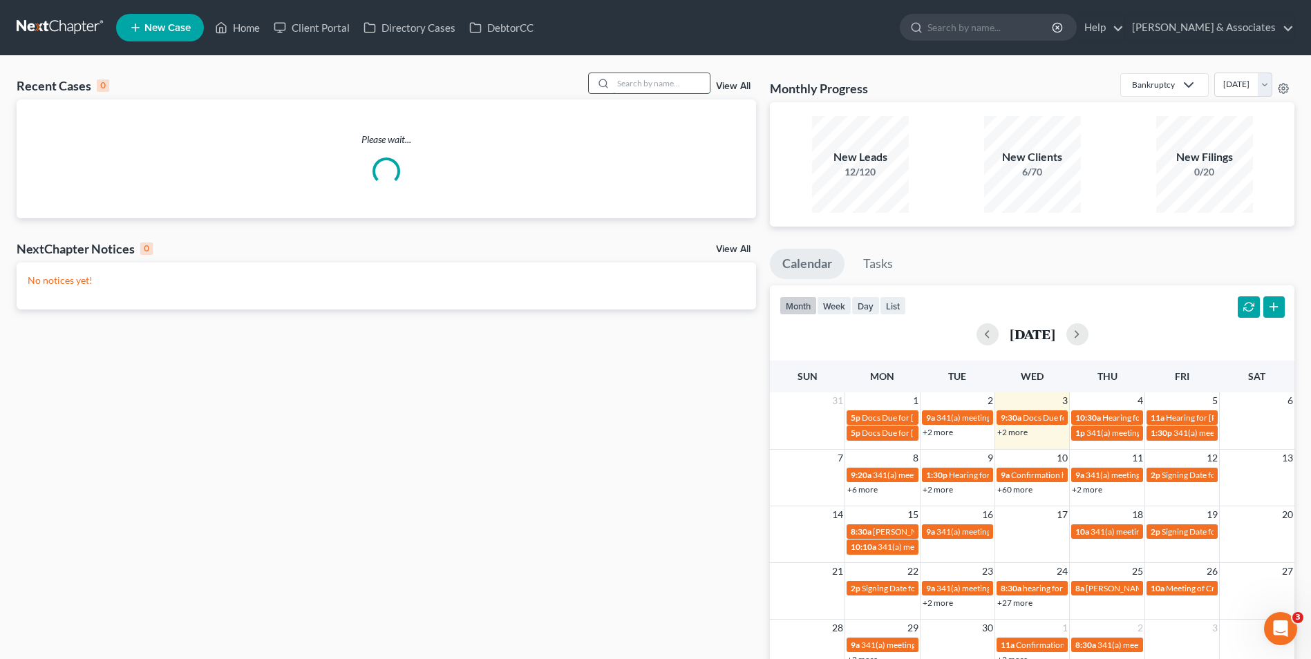
click at [648, 76] on input "search" at bounding box center [661, 83] width 97 height 20
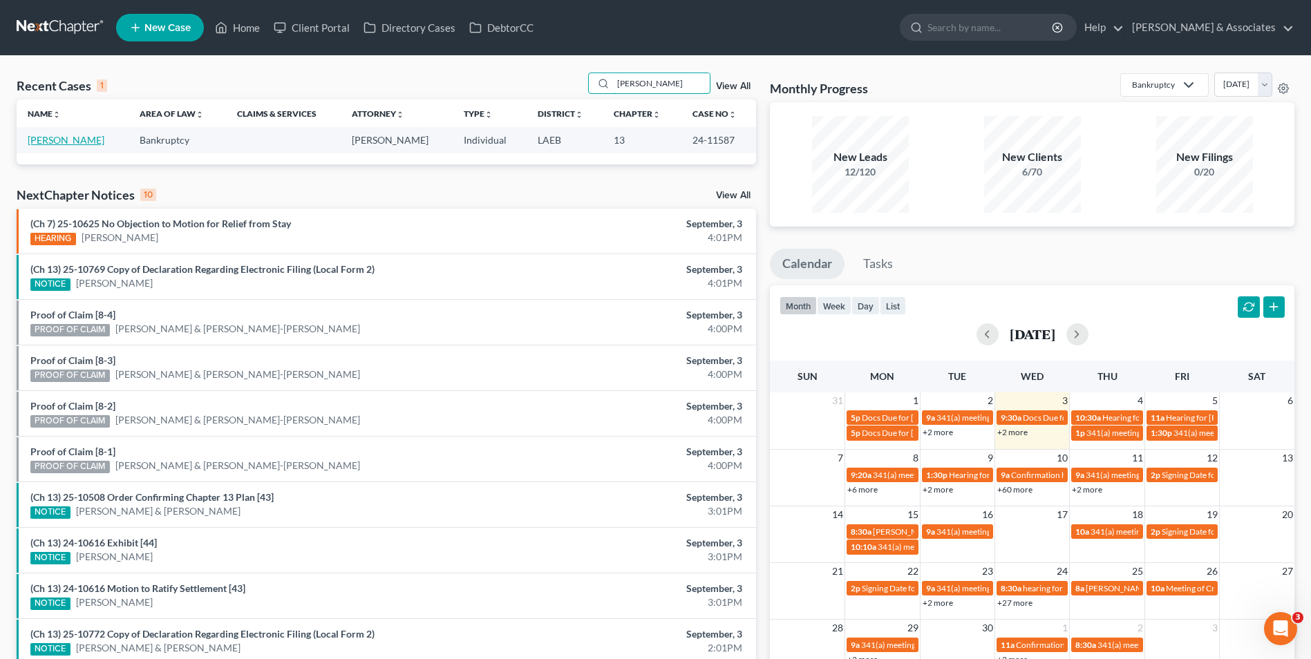
type input "[PERSON_NAME]"
click at [86, 140] on link "[PERSON_NAME]" at bounding box center [66, 140] width 77 height 12
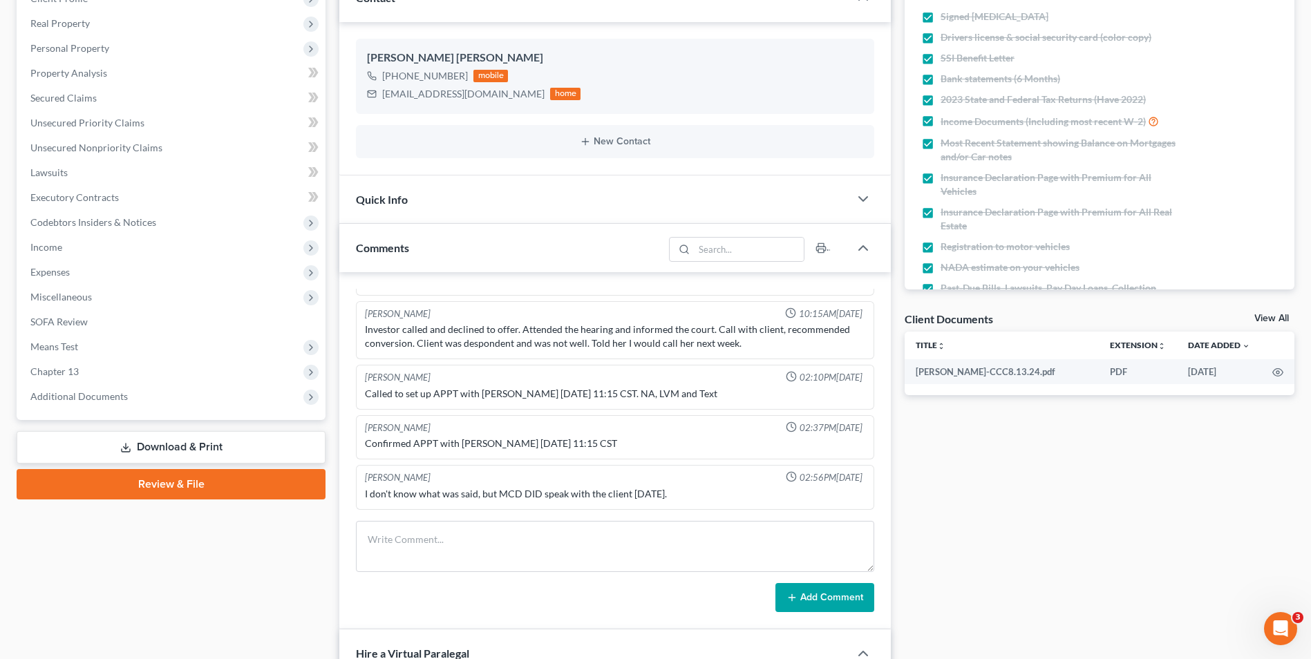
scroll to position [276, 0]
